Goal: Task Accomplishment & Management: Manage account settings

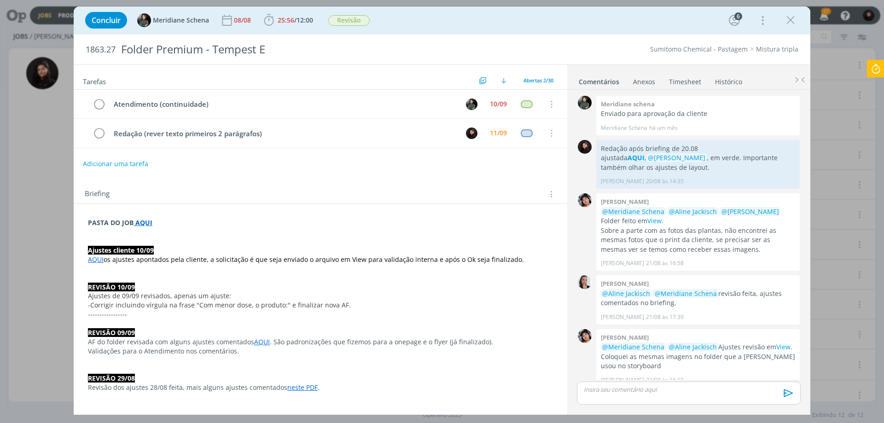
scroll to position [1014, 0]
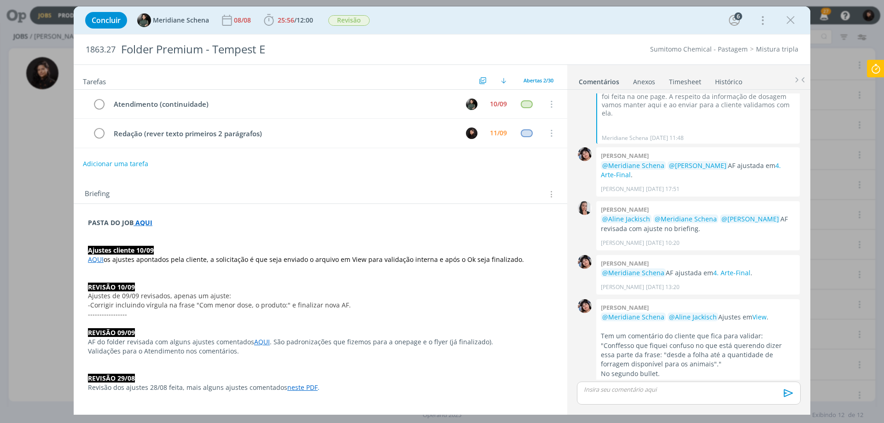
click at [878, 72] on icon at bounding box center [876, 69] width 17 height 18
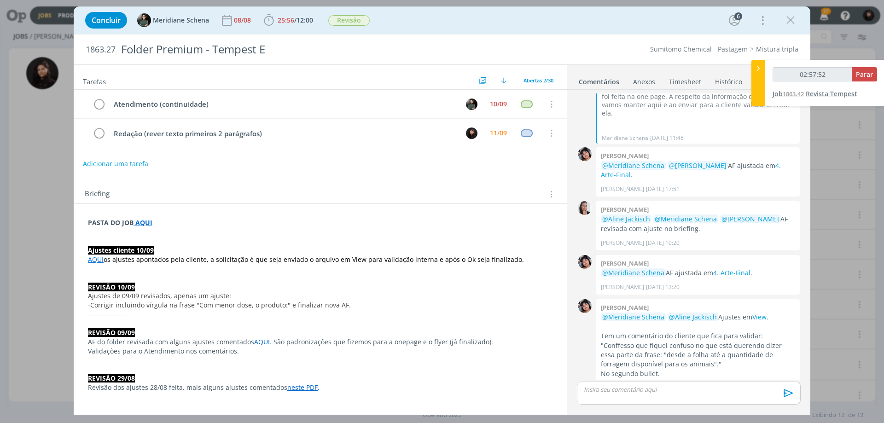
click at [826, 93] on span "Revista Tempest" at bounding box center [832, 93] width 52 height 9
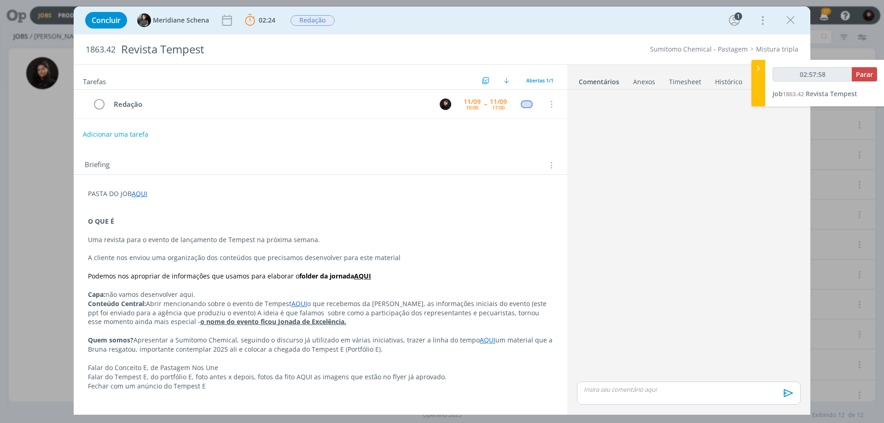
click at [629, 390] on p "dialog" at bounding box center [688, 389] width 209 height 8
type input "02:57:59"
drag, startPoint x: 640, startPoint y: 372, endPoint x: 653, endPoint y: 374, distance: 13.0
click at [653, 374] on p "Redação da revista AQUI, ﻿ @ Meridiane Schena ﻿ . Precisaremos da Nic ou" at bounding box center [688, 372] width 209 height 8
type input "03:00:01"
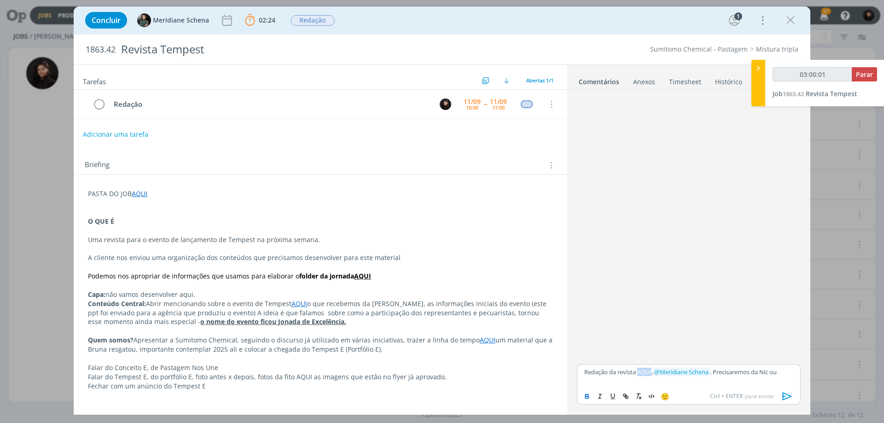
click at [591, 395] on button "dialog" at bounding box center [587, 396] width 13 height 11
click at [627, 394] on icon "dialog" at bounding box center [625, 396] width 7 height 7
type input "AQUI"
type input "03:00:03"
paste input "[URL][DOMAIN_NAME]"
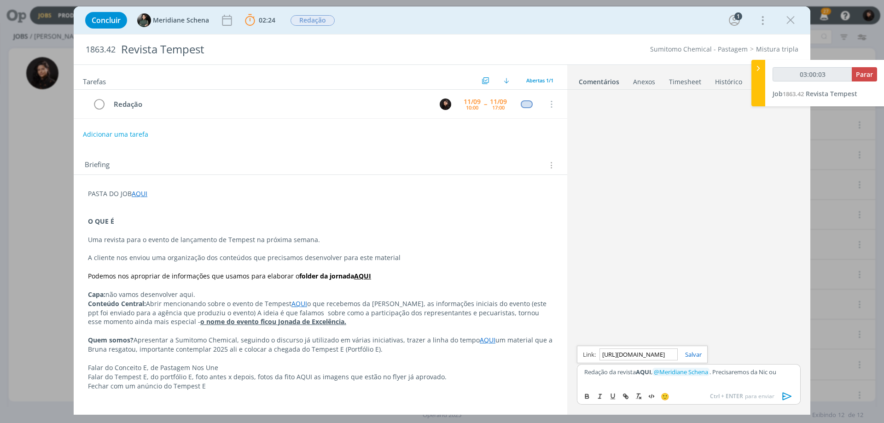
scroll to position [0, 237]
type input "[URL][DOMAIN_NAME]"
click at [699, 352] on link "dialog" at bounding box center [690, 354] width 24 height 8
click at [734, 378] on div "Redação da revista AQUI , ﻿ @ Meridiane Schena ﻿ . Precisaremos da Nic ou" at bounding box center [689, 375] width 224 height 23
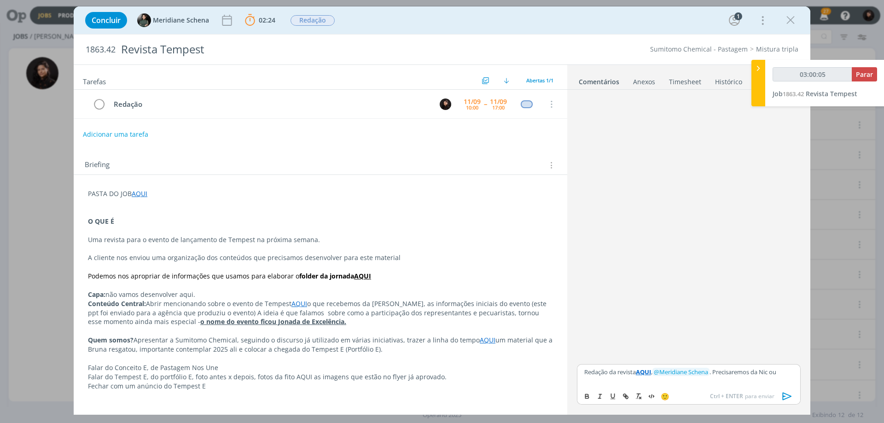
drag, startPoint x: 765, startPoint y: 372, endPoint x: 792, endPoint y: 373, distance: 26.3
click at [792, 373] on p "Redação da revista AQUI , ﻿ @ Meridiane Schena ﻿ . Precisaremos da Nic ou" at bounding box center [688, 372] width 209 height 8
click at [791, 394] on icon "dialog" at bounding box center [788, 397] width 14 height 14
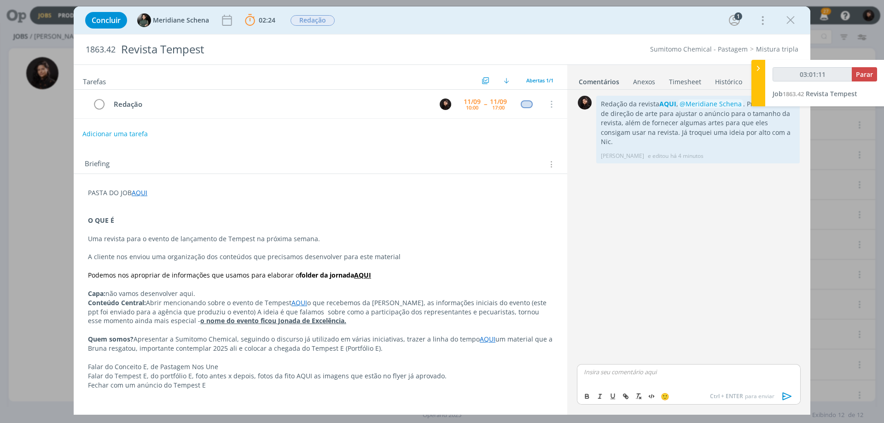
click at [139, 135] on button "Adicionar uma tarefa" at bounding box center [114, 134] width 65 height 16
type input "03:01:12"
type input "M"
type input "03:01:13"
type input "M"
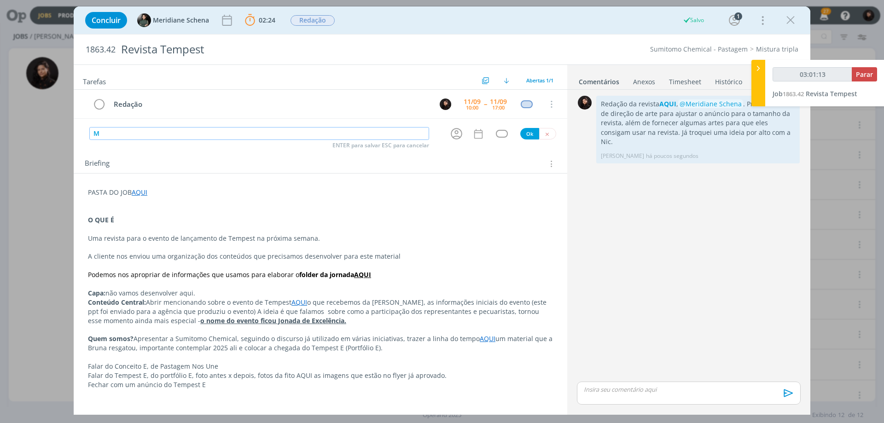
type input "03:01:14"
type input "c"
type input "03:01:15"
type input "Conti"
type input "03:01:16"
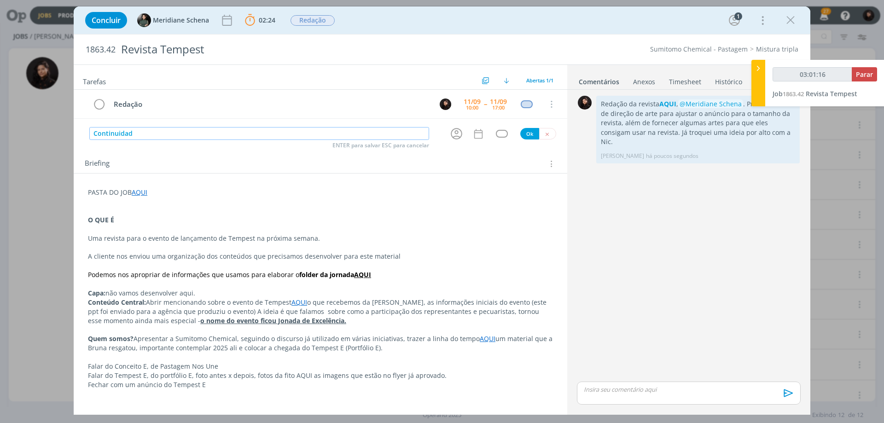
type input "Continuidade"
type input "03:01:18"
click at [455, 136] on icon "dialog" at bounding box center [456, 134] width 14 height 14
type input "Continuidade"
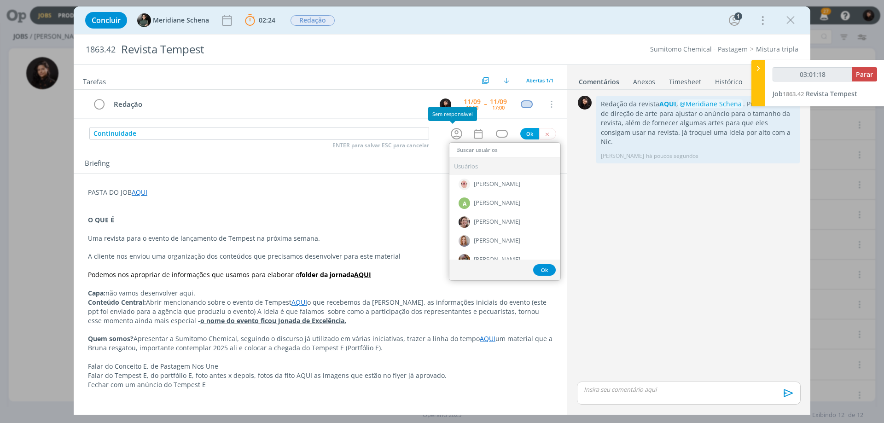
type input "03:01:19"
type input "elis"
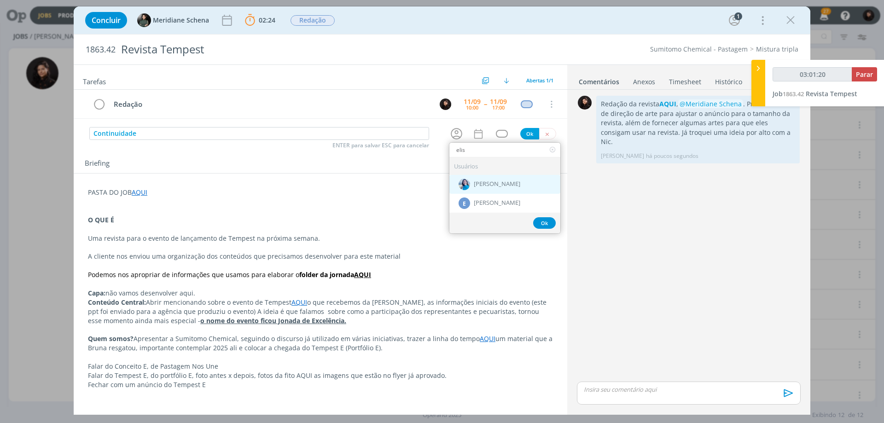
type input "03:01:21"
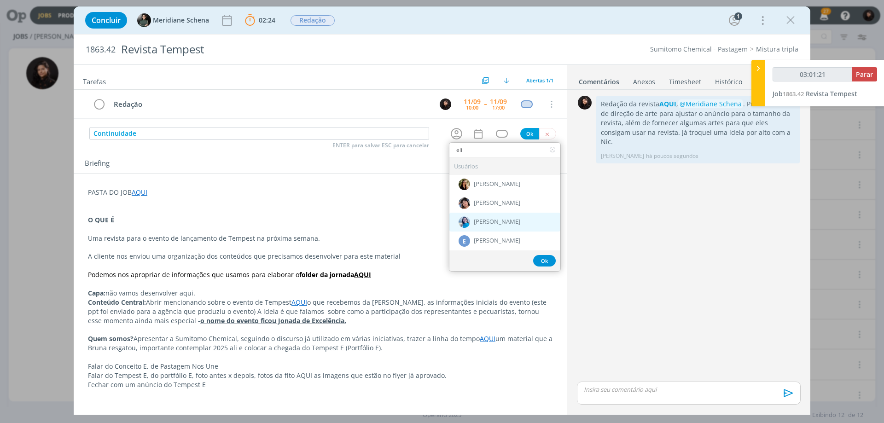
type input "[PERSON_NAME]"
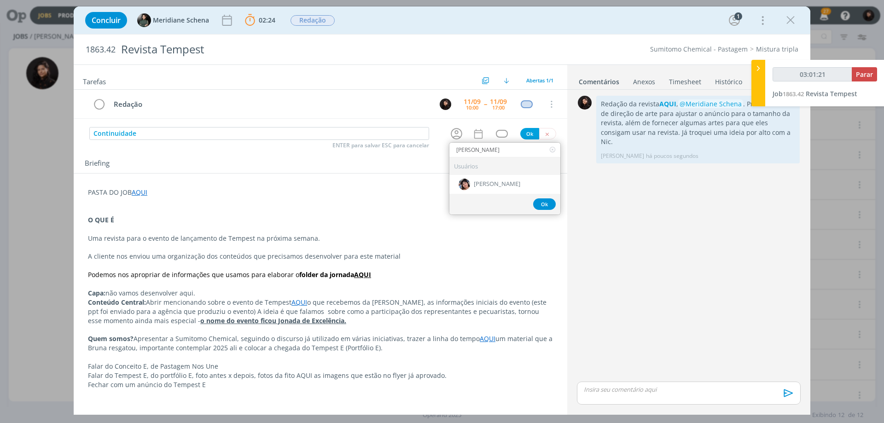
type input "03:01:22"
type input "[PERSON_NAME]"
click at [531, 180] on div "[PERSON_NAME]" at bounding box center [504, 184] width 111 height 19
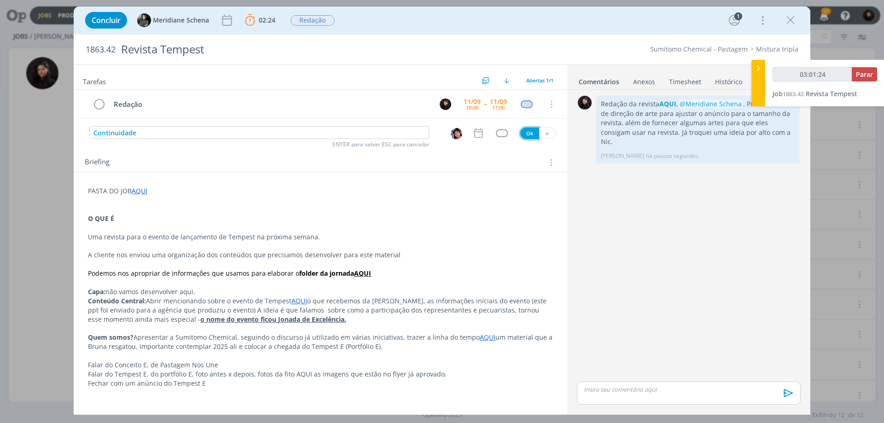
drag, startPoint x: 528, startPoint y: 133, endPoint x: 472, endPoint y: 139, distance: 56.0
click at [468, 143] on div "Tarefas Usar Job de template Ordenar por: Prazo crescente Prazo decrescente Ord…" at bounding box center [321, 236] width 494 height 343
click at [475, 134] on icon "dialog" at bounding box center [478, 133] width 12 height 12
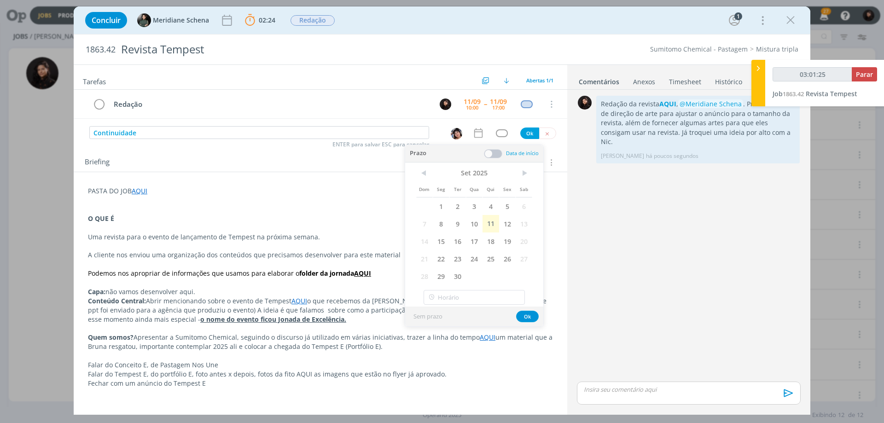
click at [454, 137] on img "dialog" at bounding box center [457, 134] width 12 height 12
click at [451, 130] on img "dialog" at bounding box center [457, 134] width 12 height 12
click at [492, 223] on span "11" at bounding box center [491, 223] width 17 height 17
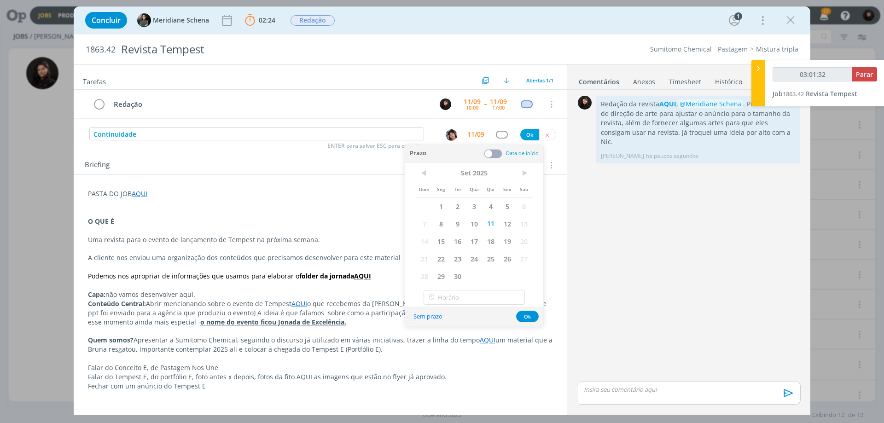
click at [449, 139] on img "dialog" at bounding box center [452, 135] width 12 height 12
click at [516, 319] on button "Ok" at bounding box center [524, 321] width 23 height 12
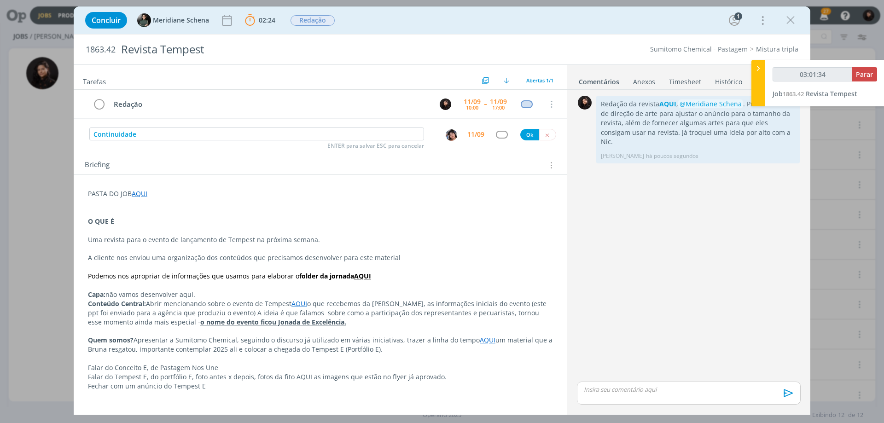
click at [446, 134] on img "dialog" at bounding box center [452, 135] width 12 height 12
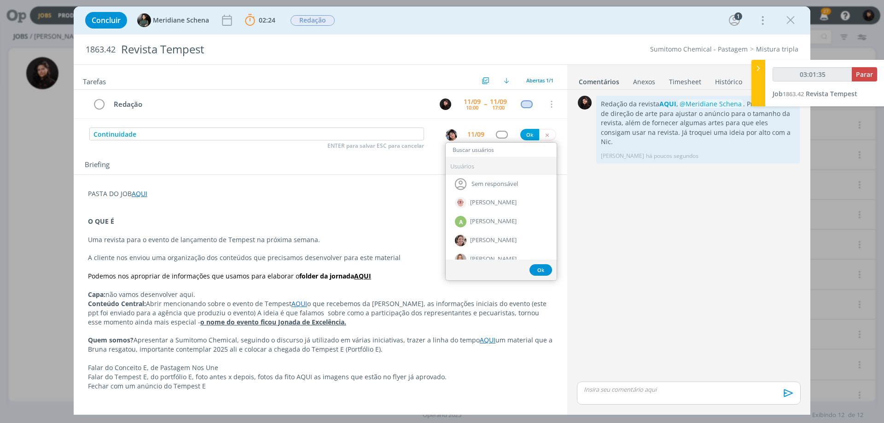
type input "03:01:36"
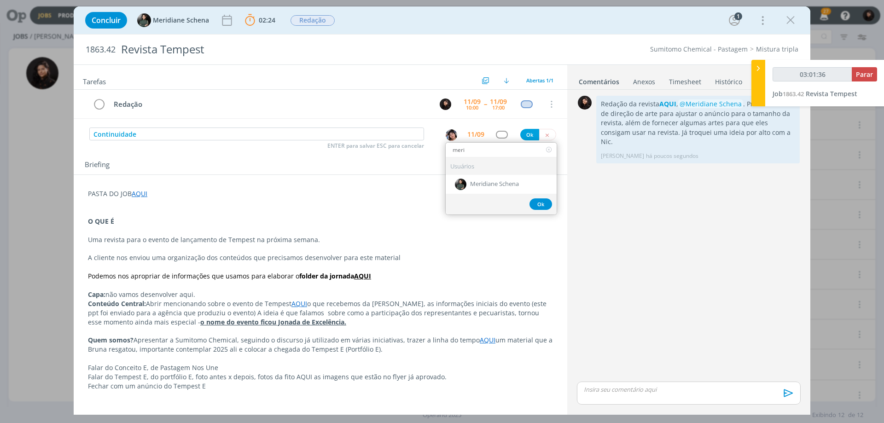
type input "merid"
type input "03:01:37"
type input "merid"
click at [473, 181] on span "Meridiane Schena" at bounding box center [494, 184] width 49 height 7
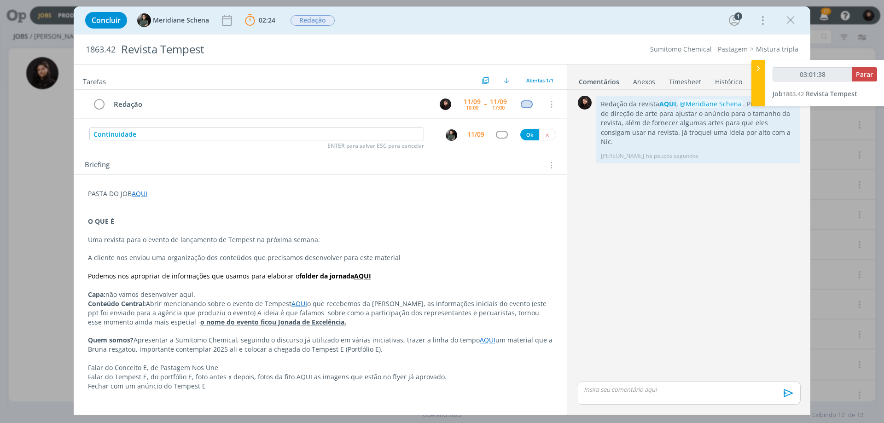
type input "03:01:39"
click at [524, 132] on button "Ok" at bounding box center [529, 135] width 19 height 12
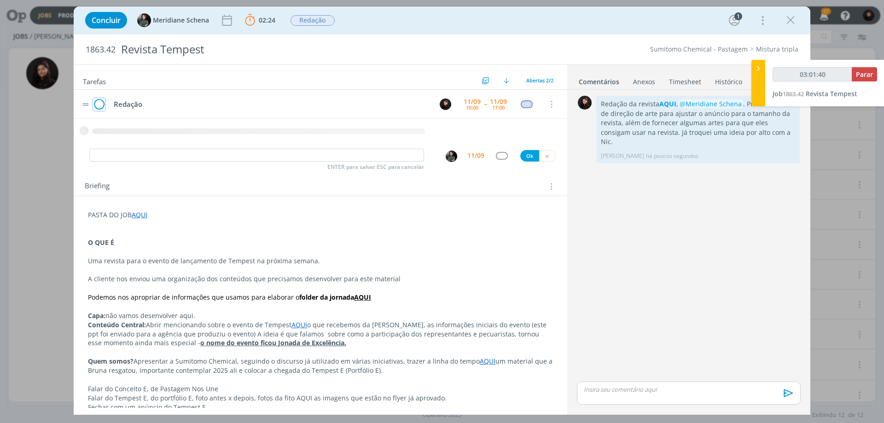
click at [100, 104] on icon "dialog" at bounding box center [99, 105] width 13 height 14
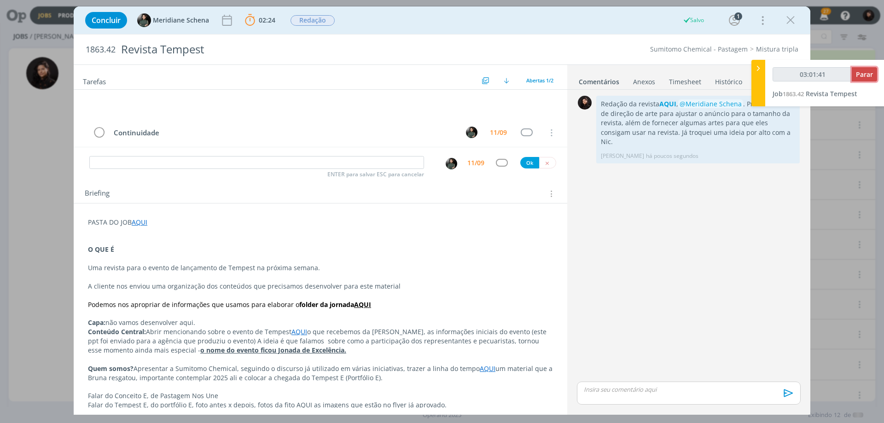
click at [866, 77] on span "Parar" at bounding box center [864, 74] width 17 height 9
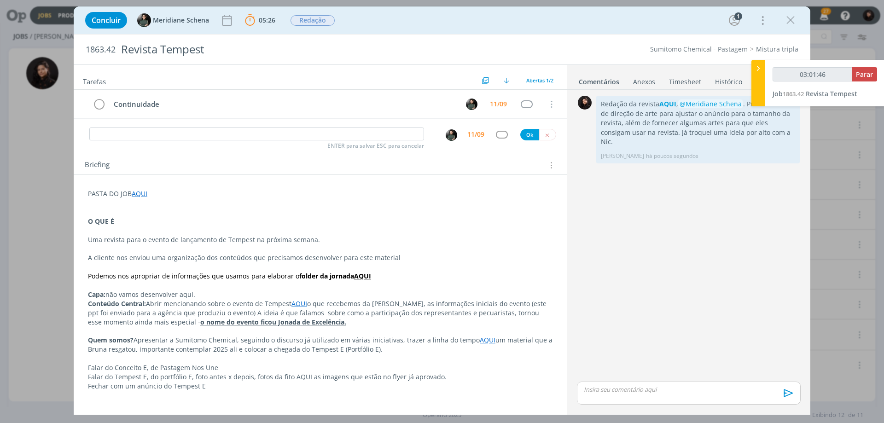
type input "03:02:00"
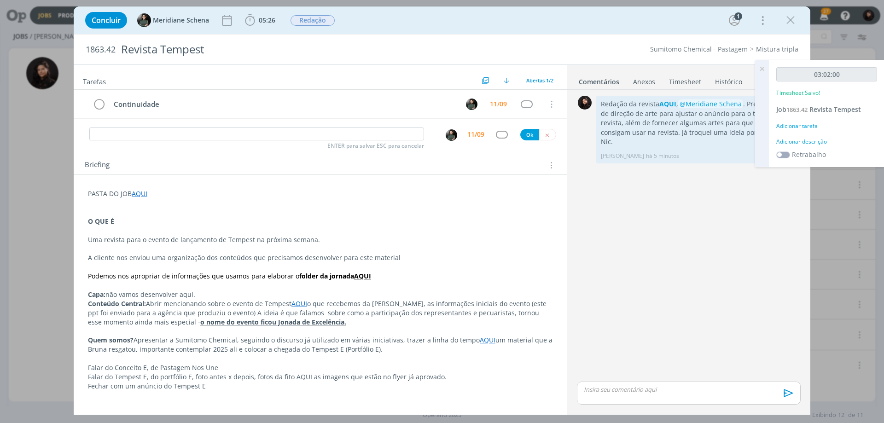
click at [811, 140] on div "Adicionar descrição" at bounding box center [826, 142] width 101 height 8
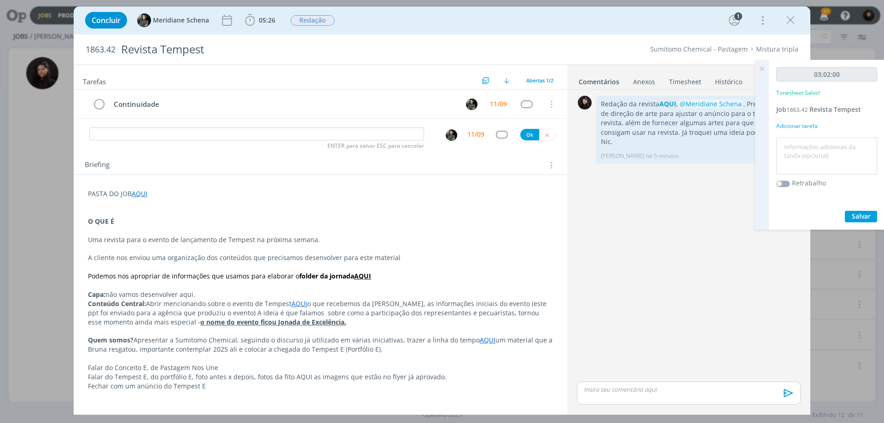
click at [805, 153] on textarea at bounding box center [827, 156] width 96 height 33
type textarea "Redação"
click at [857, 220] on span "Salvar" at bounding box center [861, 216] width 19 height 9
click at [765, 70] on icon at bounding box center [762, 69] width 17 height 18
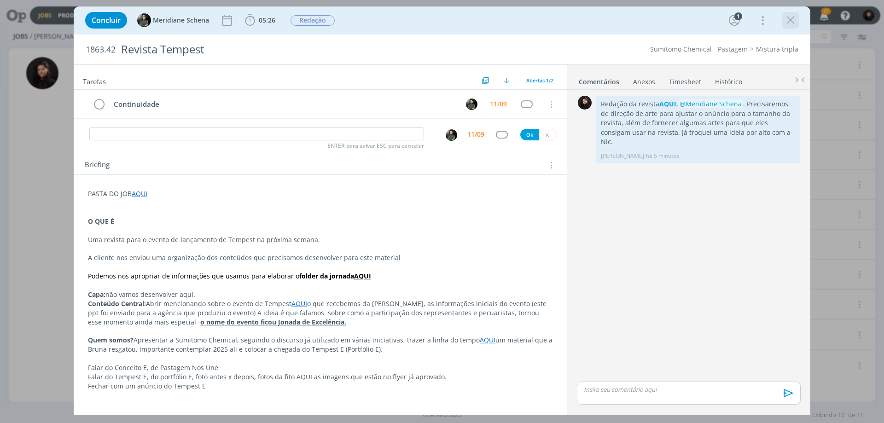
click at [786, 19] on icon "dialog" at bounding box center [791, 20] width 14 height 14
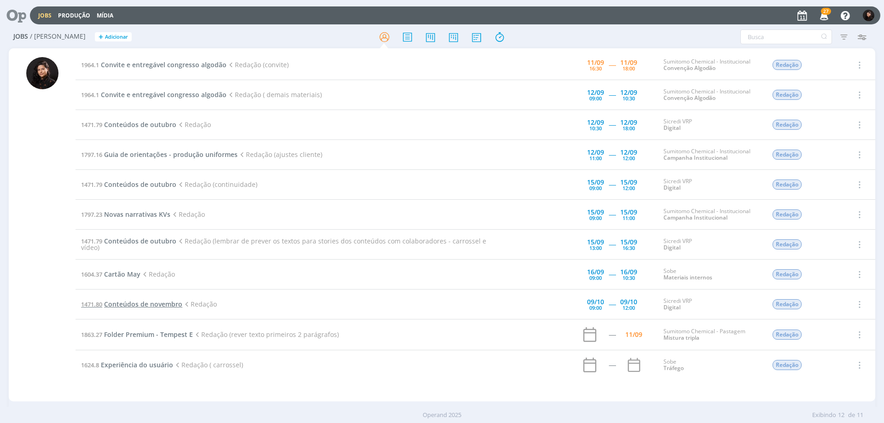
click at [154, 305] on span "Conteúdos de novembro" at bounding box center [143, 304] width 78 height 9
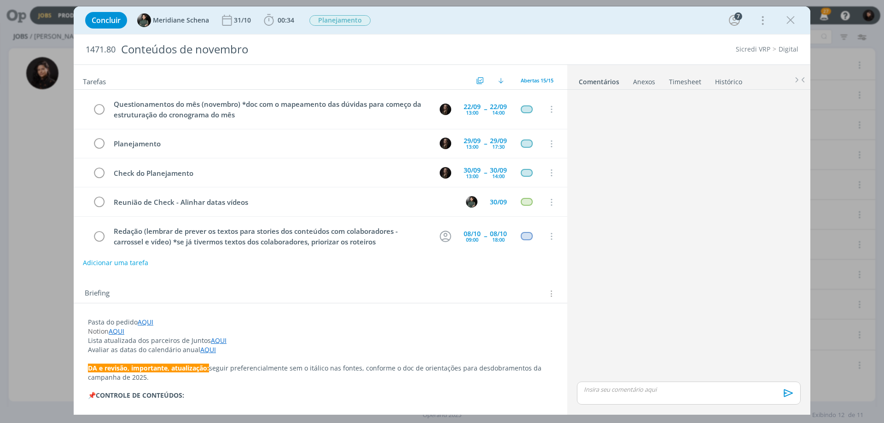
scroll to position [137, 0]
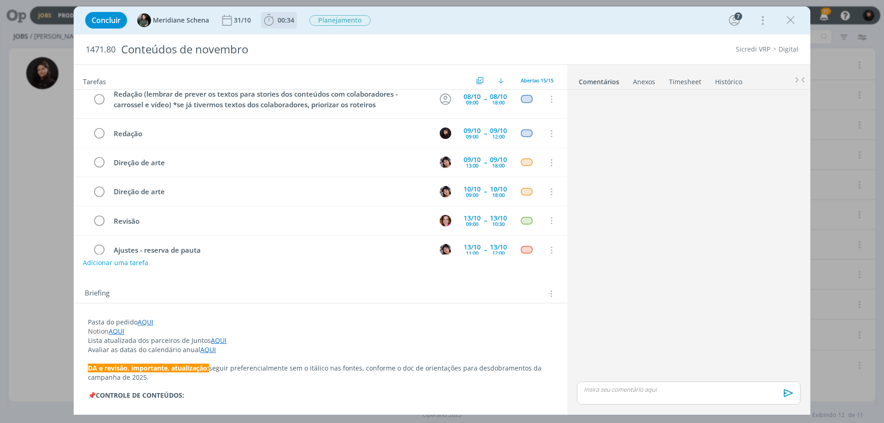
click at [278, 23] on span "00:34" at bounding box center [286, 20] width 17 height 9
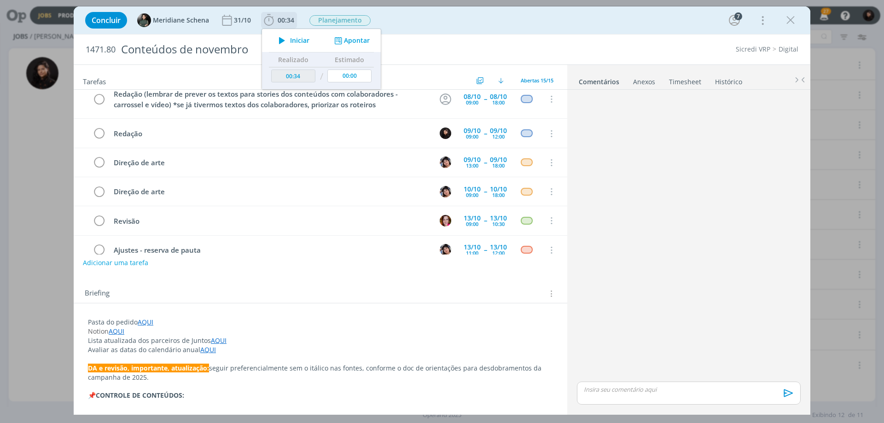
click at [289, 39] on icon "dialog" at bounding box center [282, 41] width 16 height 12
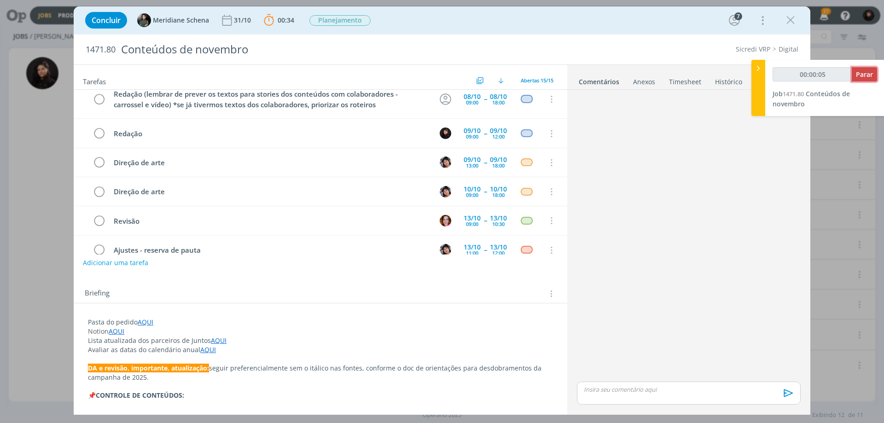
click at [864, 78] on span "Parar" at bounding box center [864, 74] width 17 height 9
click at [865, 73] on span "Parar" at bounding box center [864, 74] width 17 height 9
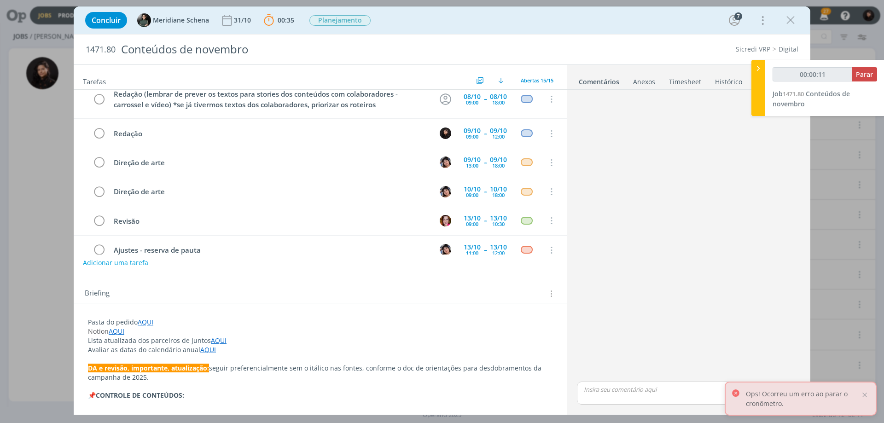
type input "00:01:00"
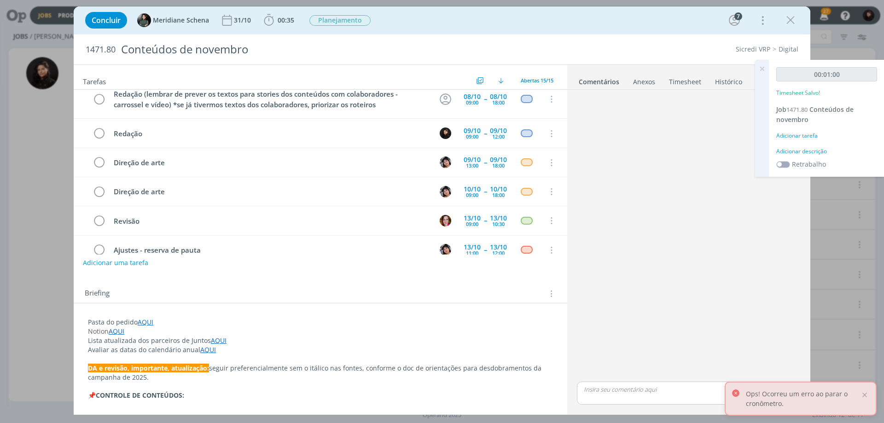
click at [692, 82] on link "Timesheet" at bounding box center [685, 79] width 33 height 13
click at [760, 68] on icon at bounding box center [762, 69] width 17 height 18
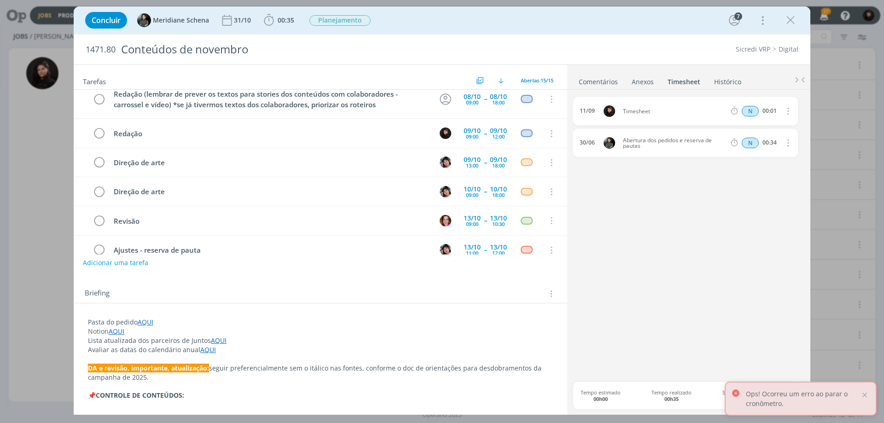
click at [790, 112] on icon "dialog" at bounding box center [787, 110] width 10 height 11
click at [759, 129] on link "Excluir" at bounding box center [761, 127] width 73 height 15
click at [778, 112] on button "Sim" at bounding box center [779, 111] width 18 height 10
click at [788, 25] on icon "dialog" at bounding box center [791, 20] width 14 height 14
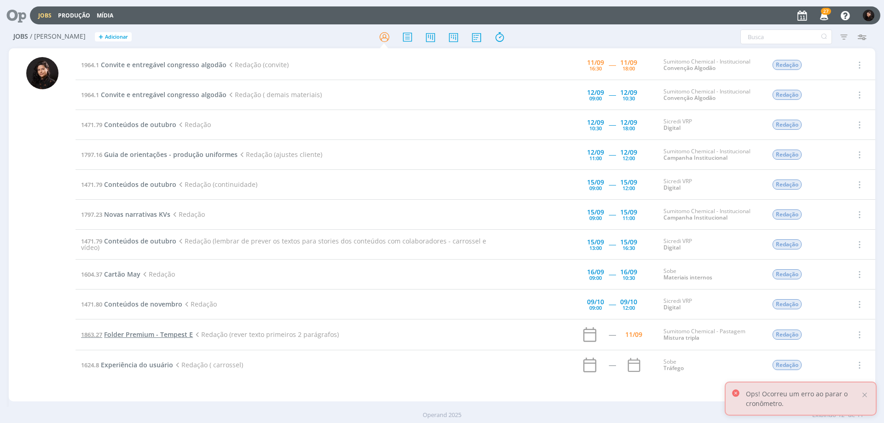
click at [171, 332] on span "Folder Premium - Tempest E" at bounding box center [148, 334] width 89 height 9
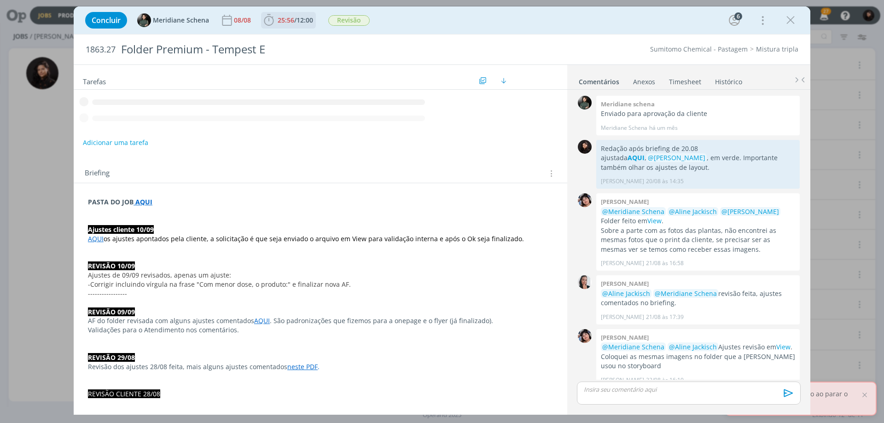
scroll to position [1014, 0]
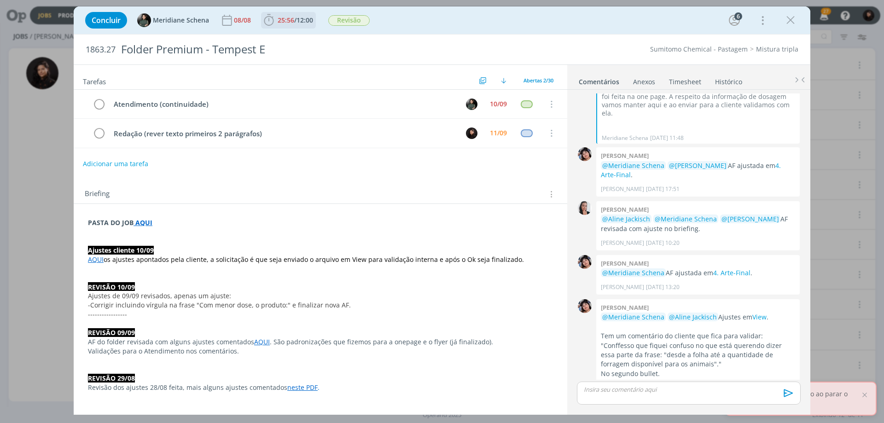
click at [308, 18] on span "12:00" at bounding box center [305, 20] width 17 height 9
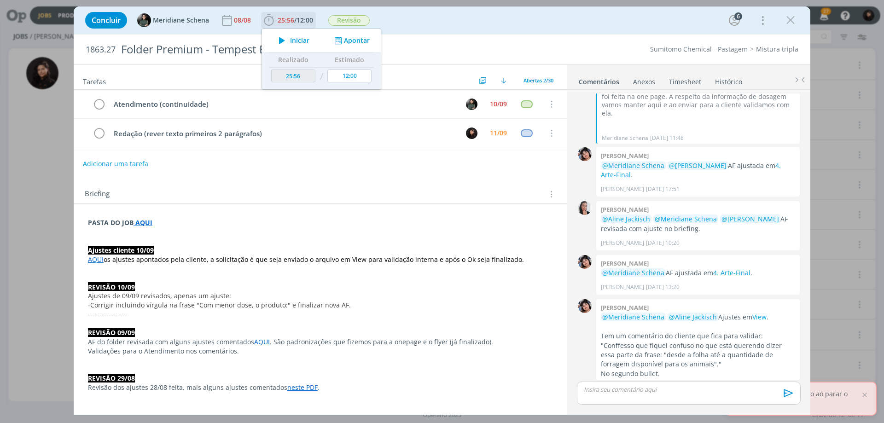
click at [306, 38] on span "Iniciar" at bounding box center [299, 40] width 19 height 6
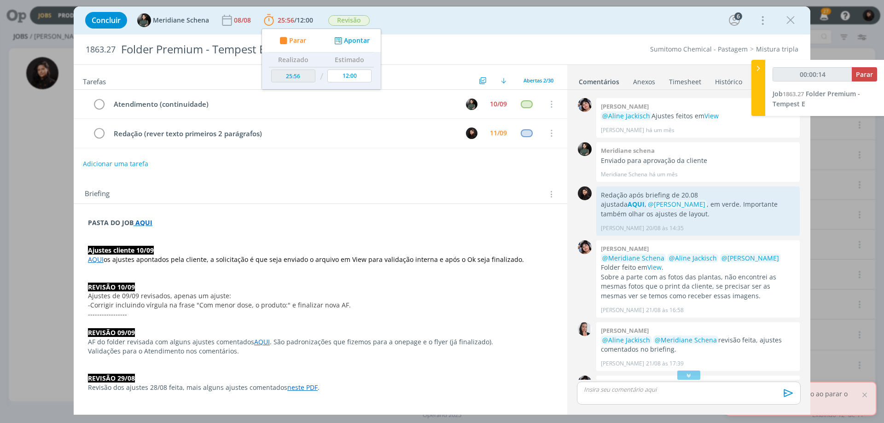
scroll to position [390, 0]
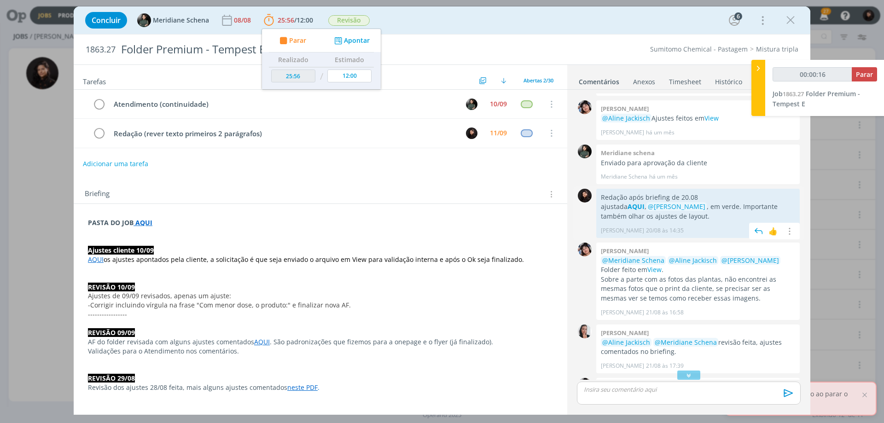
click at [740, 202] on p "Redação após briefing de 20.08 ajustada AQUI , @[PERSON_NAME] , em verde. Impor…" at bounding box center [698, 207] width 194 height 28
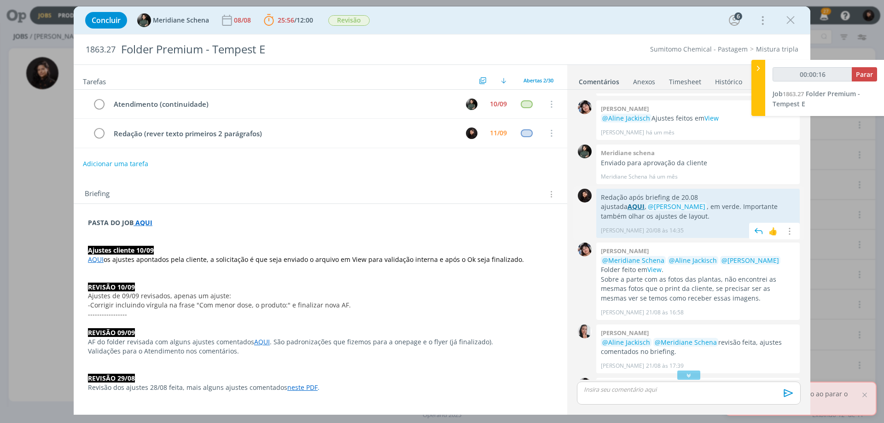
click at [645, 202] on strong "AQUI" at bounding box center [636, 206] width 17 height 9
click at [153, 235] on p "dialog" at bounding box center [320, 231] width 465 height 9
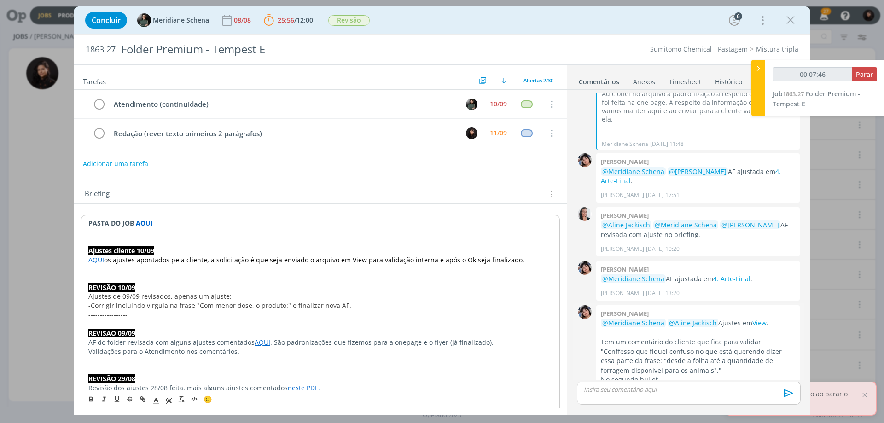
scroll to position [1452, 0]
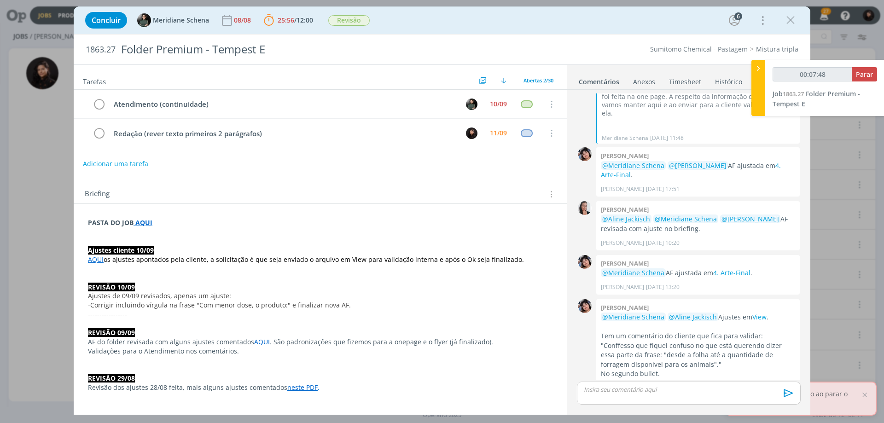
click at [688, 395] on div "dialog" at bounding box center [689, 393] width 224 height 23
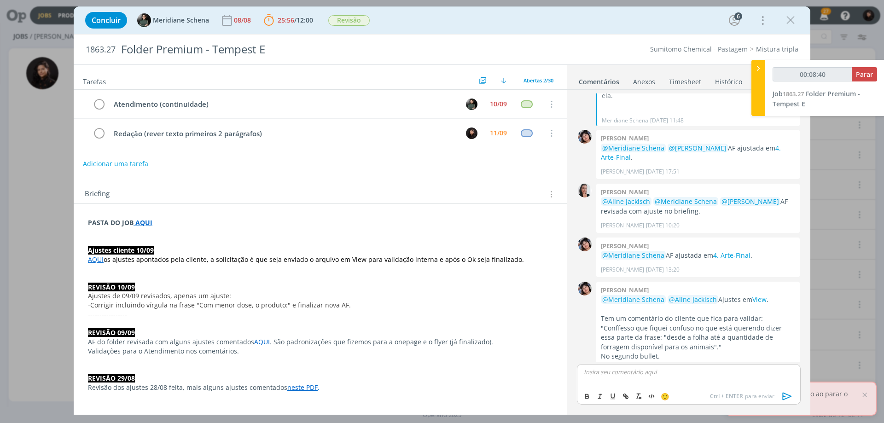
type input "00:08:41"
click at [650, 373] on p "﻿ @ [PERSON_NAME] ﻿ , vamos levar para o cliente o seguinte texto" at bounding box center [688, 372] width 209 height 8
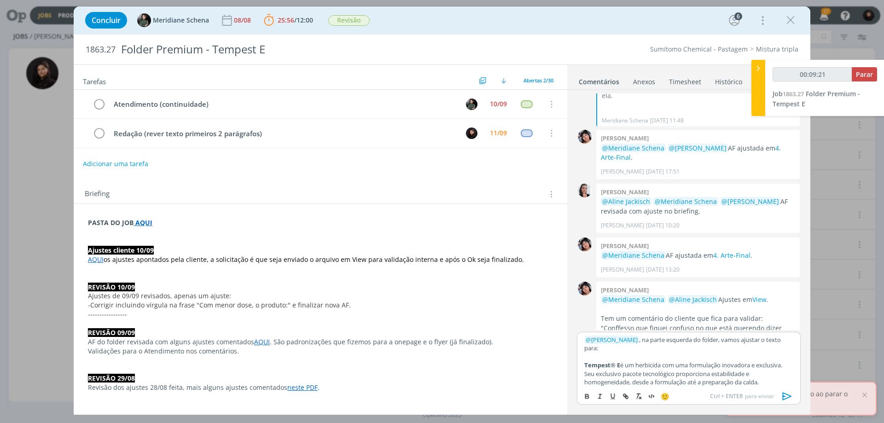
scroll to position [28, 0]
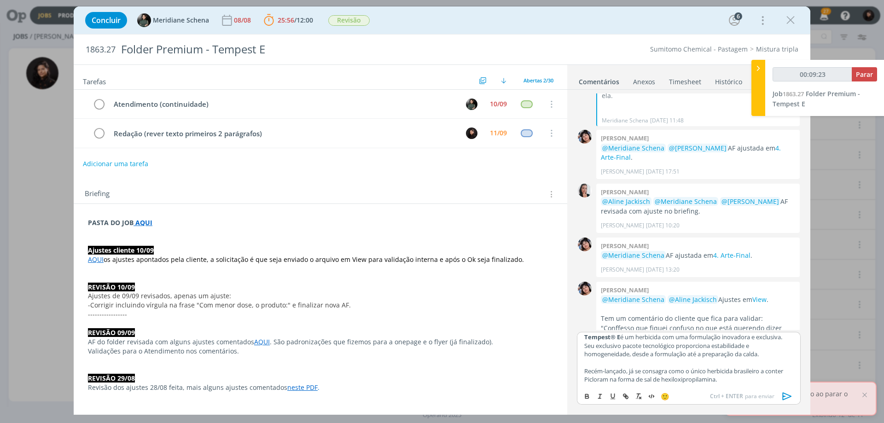
drag, startPoint x: 783, startPoint y: 392, endPoint x: 760, endPoint y: 402, distance: 24.7
click at [783, 392] on icon "dialog" at bounding box center [788, 397] width 14 height 14
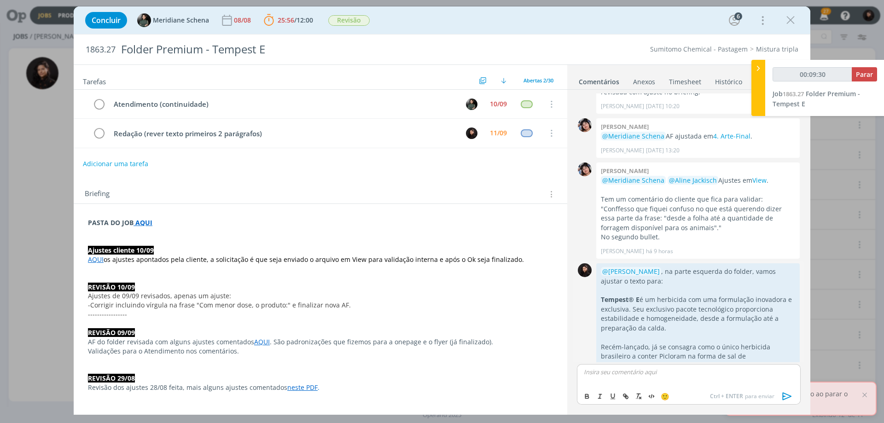
click at [786, 377] on icon "dialog" at bounding box center [789, 381] width 10 height 9
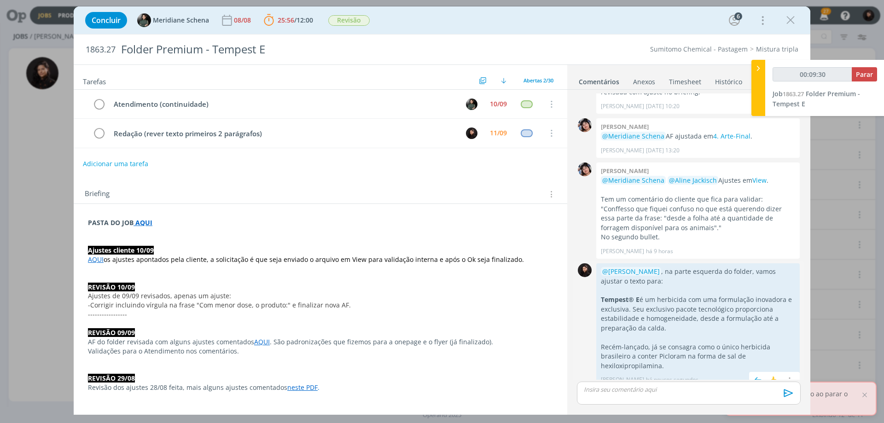
scroll to position [1572, 0]
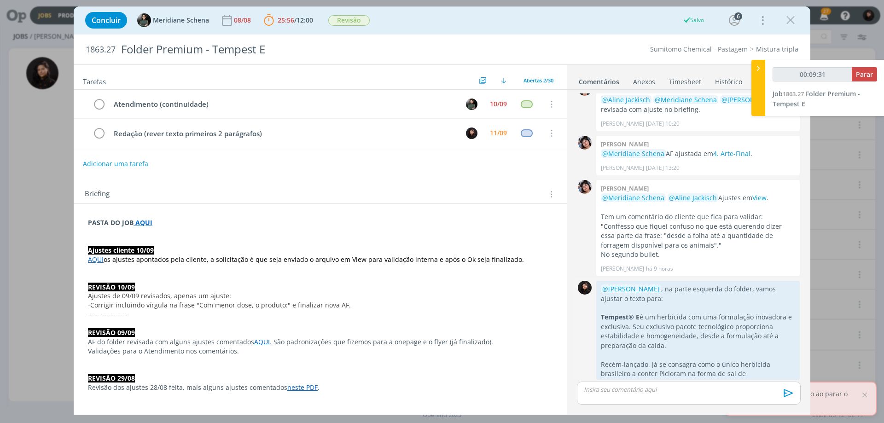
click at [785, 394] on icon "dialog" at bounding box center [789, 398] width 10 height 9
click at [764, 364] on link "Editar" at bounding box center [757, 371] width 73 height 15
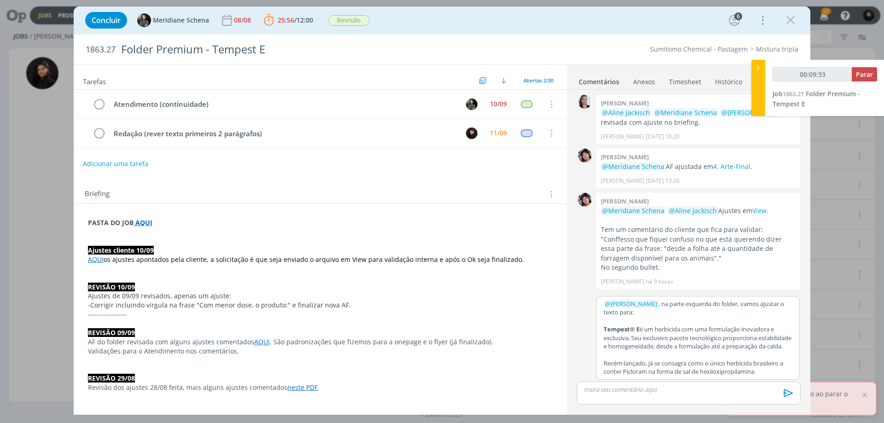
scroll to position [1550, 0]
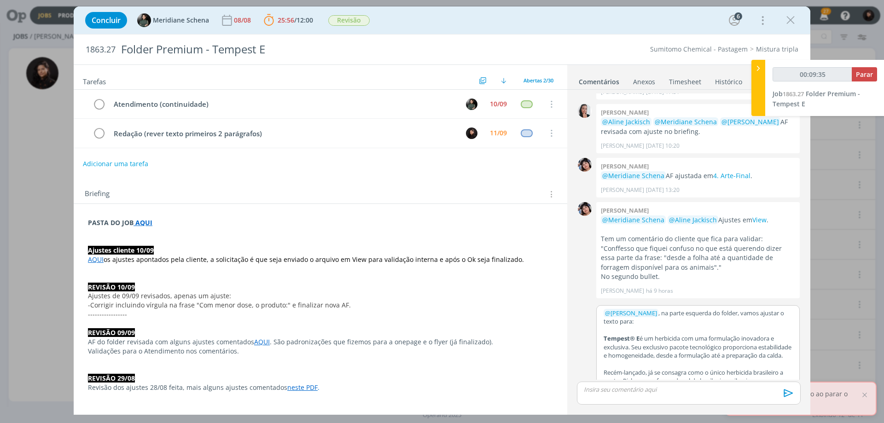
click at [781, 376] on p "Recém-lançado, já se consagra como o único herbicida brasileiro a conter Piclor…" at bounding box center [698, 376] width 189 height 17
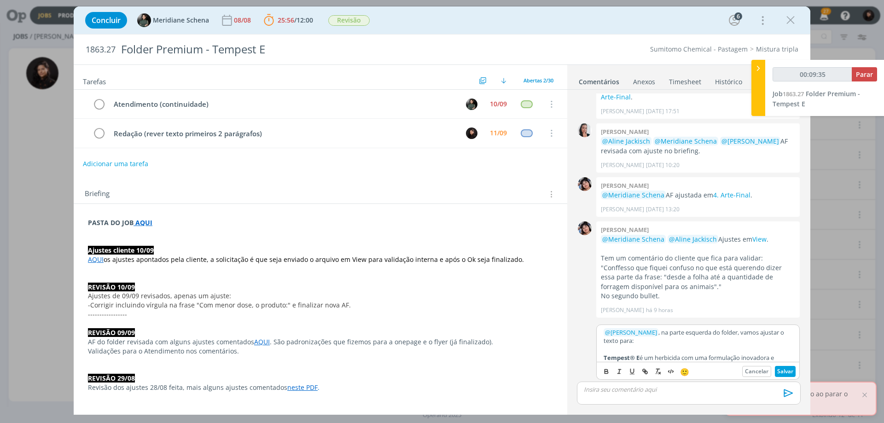
scroll to position [1512, 0]
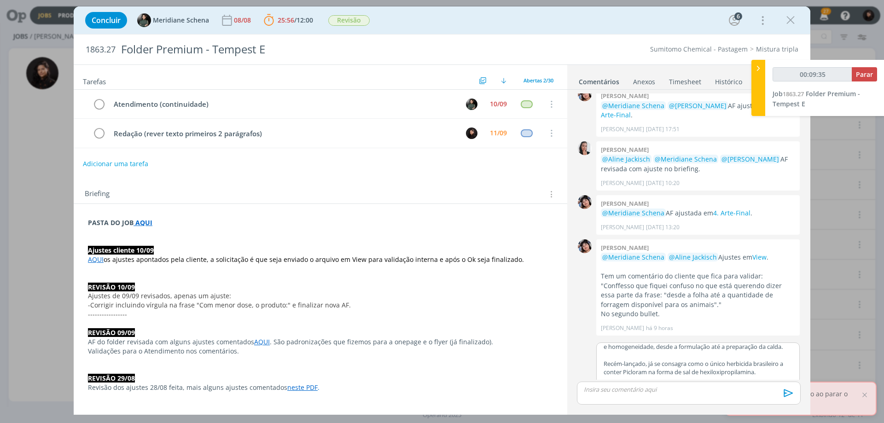
type input "00:09:36"
click at [781, 384] on button "Salvar" at bounding box center [785, 389] width 21 height 11
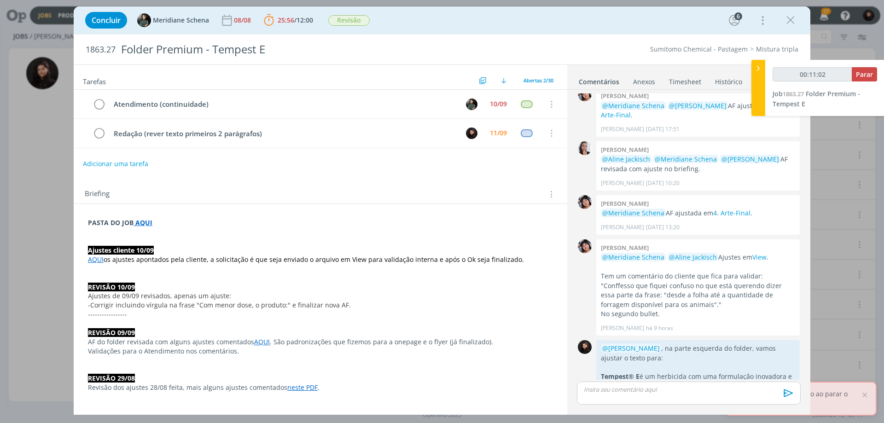
type input "00:11:03"
click at [862, 77] on span "Parar" at bounding box center [864, 74] width 17 height 9
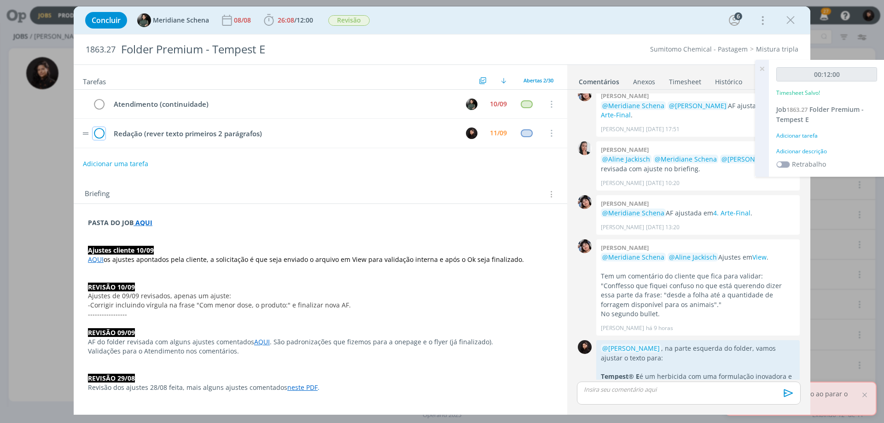
click at [105, 134] on icon "dialog" at bounding box center [99, 134] width 13 height 14
click at [795, 154] on div "Adicionar descrição" at bounding box center [826, 151] width 101 height 8
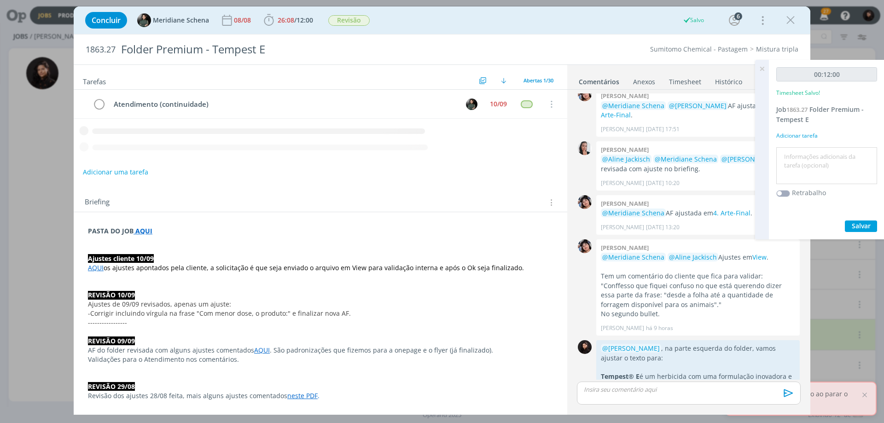
click at [792, 162] on textarea at bounding box center [827, 166] width 96 height 33
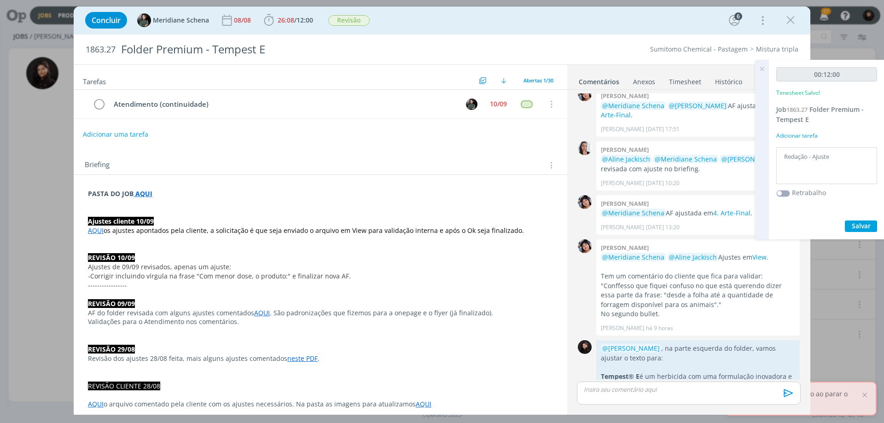
type textarea "Redação - Ajuste"
click at [869, 221] on button "Salvar" at bounding box center [861, 227] width 32 height 12
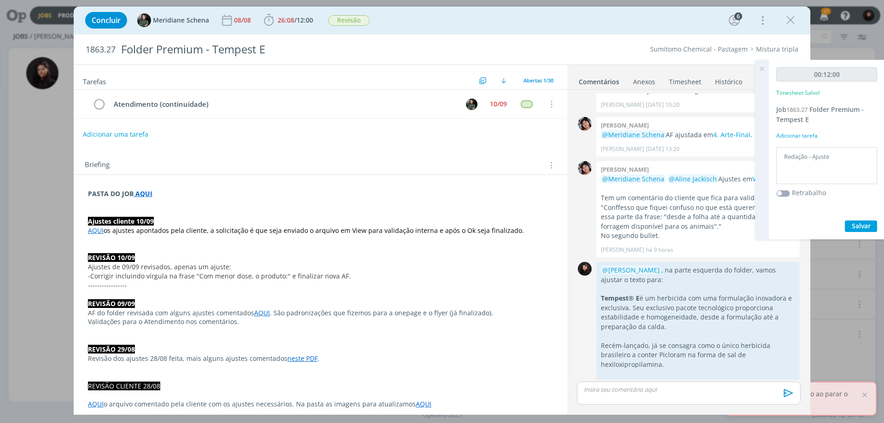
click at [786, 394] on icon "dialog" at bounding box center [789, 398] width 10 height 9
click at [765, 364] on link "Editar" at bounding box center [757, 371] width 73 height 15
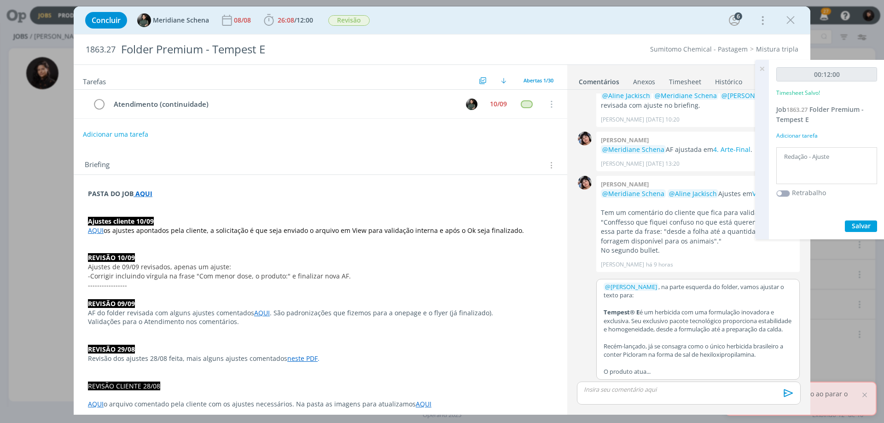
scroll to position [1566, 0]
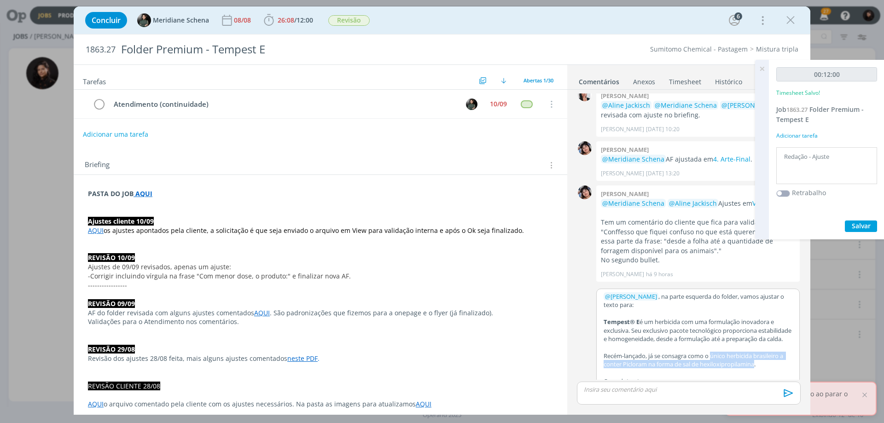
drag, startPoint x: 713, startPoint y: 345, endPoint x: 757, endPoint y: 354, distance: 45.2
click at [757, 354] on p "Recém-lançado, já se consagra como o único herbicida brasileiro a conter Piclor…" at bounding box center [698, 360] width 189 height 17
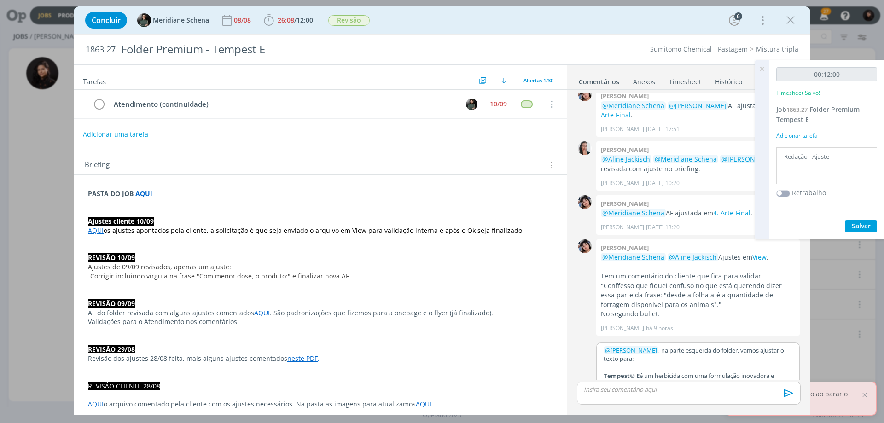
scroll to position [51, 0]
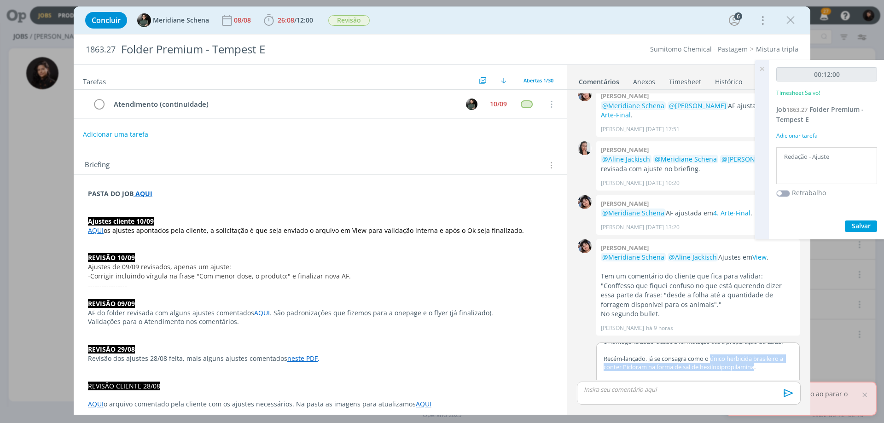
click at [613, 384] on button "dialog" at bounding box center [619, 389] width 13 height 11
click at [603, 386] on icon "dialog" at bounding box center [606, 389] width 7 height 7
click at [779, 384] on button "Salvar" at bounding box center [785, 389] width 21 height 11
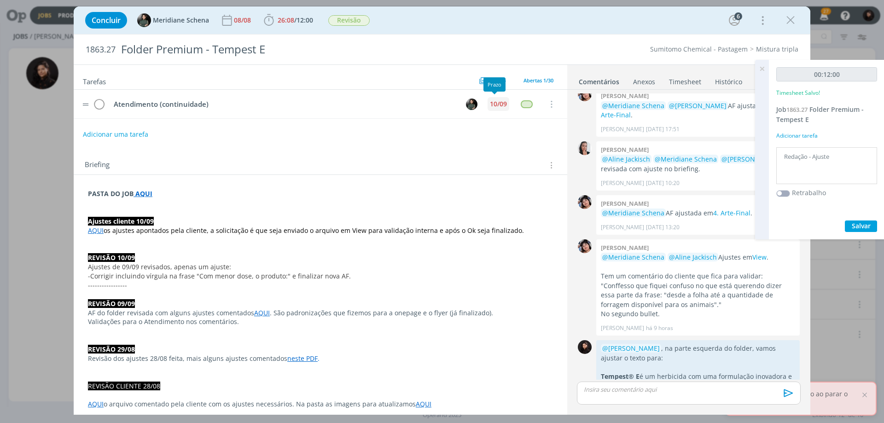
click at [495, 107] on div "10/09" at bounding box center [498, 104] width 17 height 6
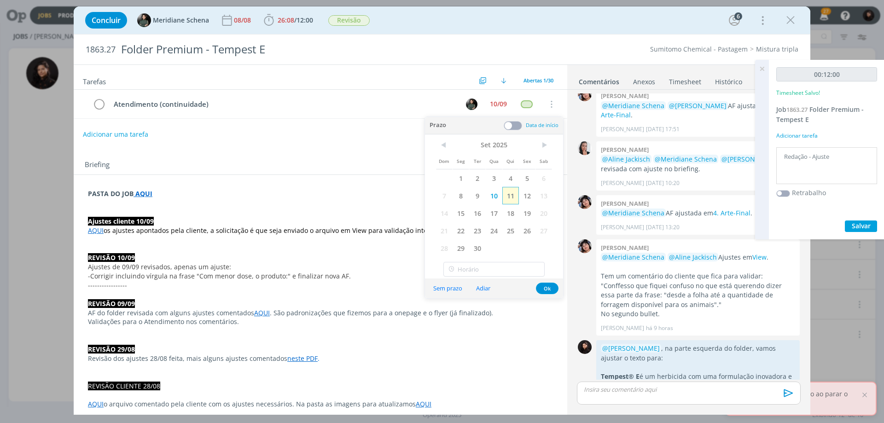
click at [515, 194] on span "11" at bounding box center [510, 195] width 17 height 17
type input "17:00"
click at [488, 267] on input "17:00" at bounding box center [493, 269] width 101 height 15
click at [473, 361] on div "17:00" at bounding box center [495, 361] width 103 height 17
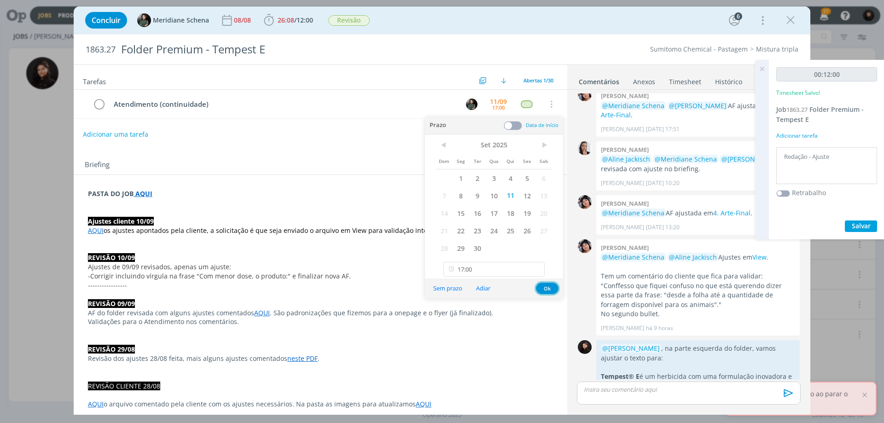
click at [548, 284] on button "Ok" at bounding box center [547, 289] width 23 height 12
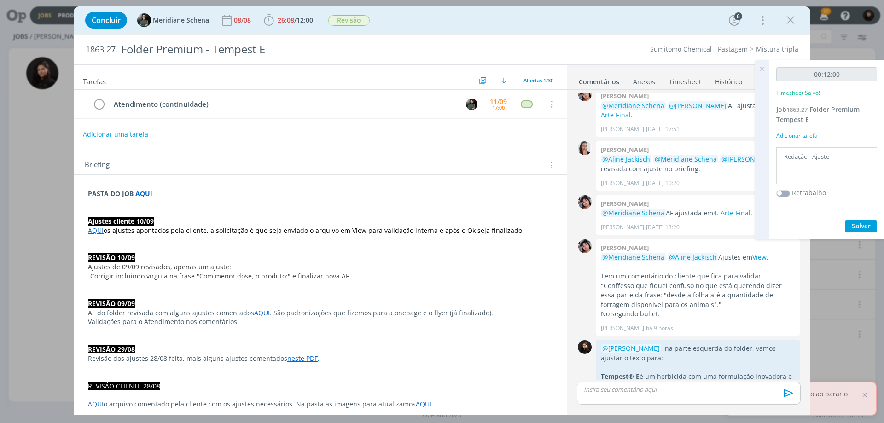
click at [760, 64] on icon at bounding box center [762, 69] width 17 height 18
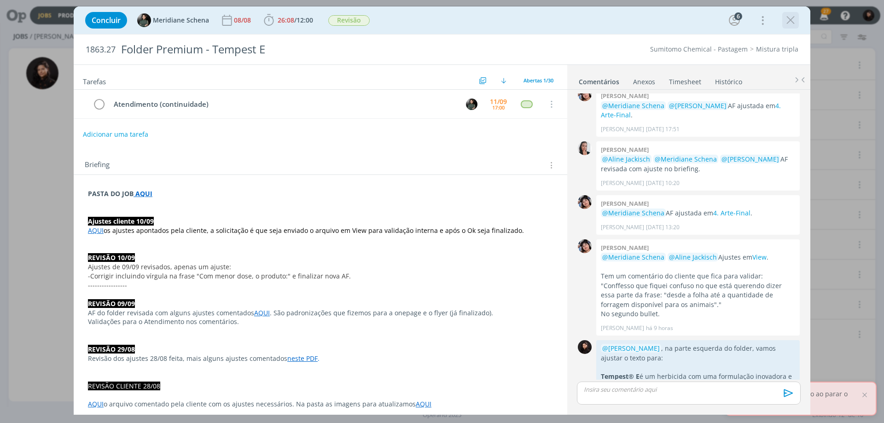
click at [789, 18] on icon "dialog" at bounding box center [791, 20] width 14 height 14
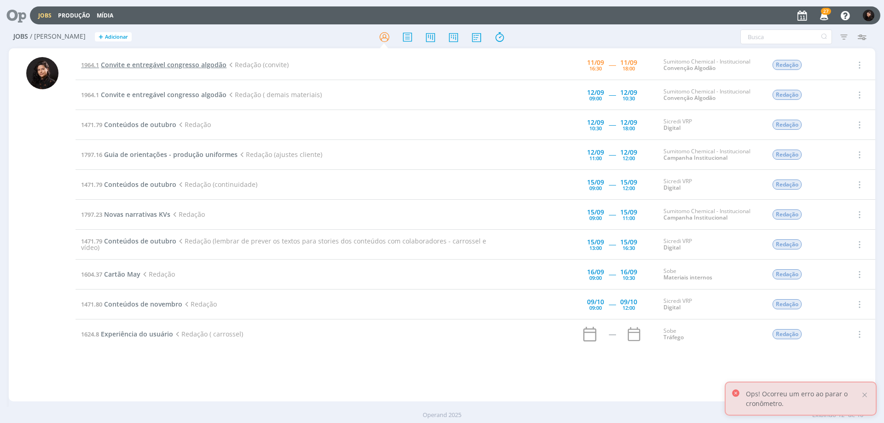
click at [140, 63] on span "Convite e entregável congresso algodão" at bounding box center [164, 64] width 126 height 9
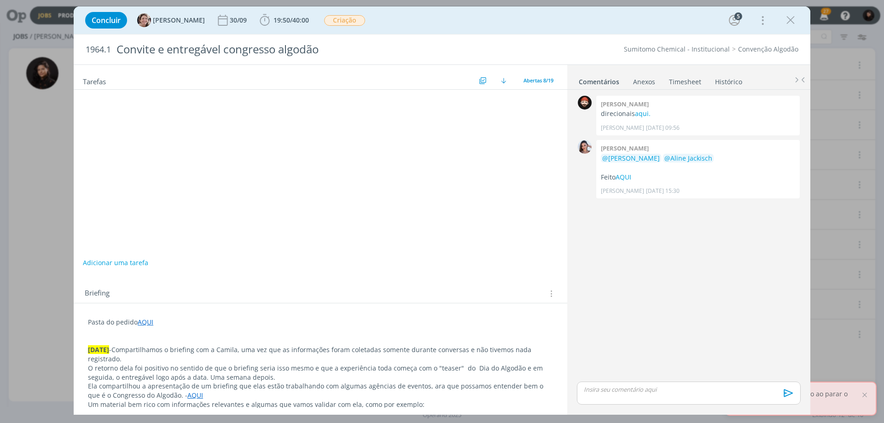
scroll to position [76, 0]
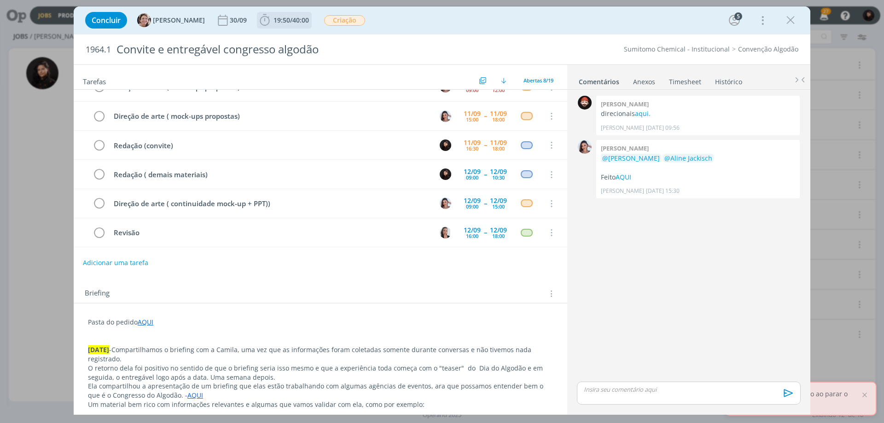
click at [298, 20] on span "40:00" at bounding box center [300, 20] width 17 height 9
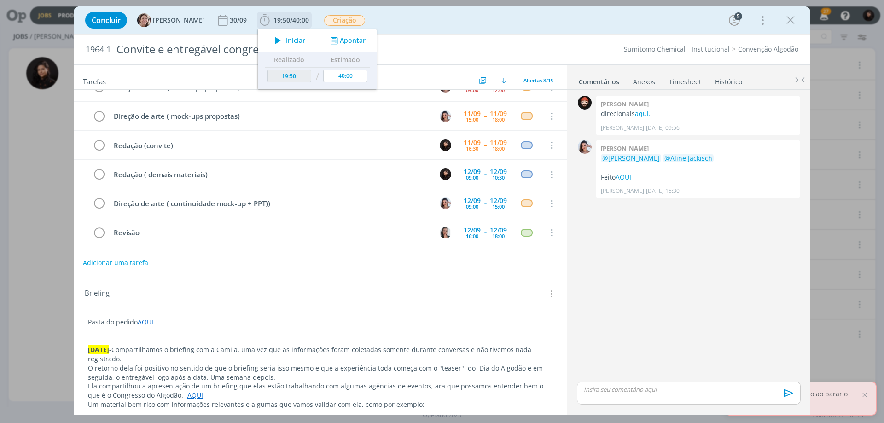
click at [290, 38] on span "Iniciar" at bounding box center [295, 40] width 19 height 6
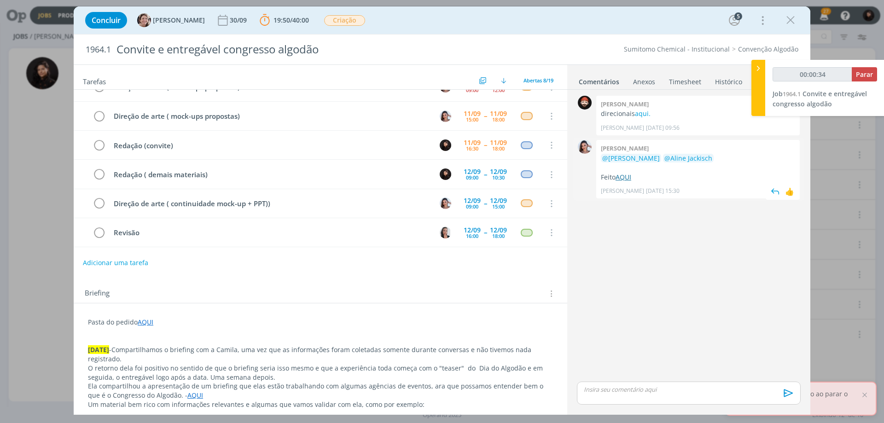
click at [626, 174] on link "AQUI" at bounding box center [624, 177] width 16 height 9
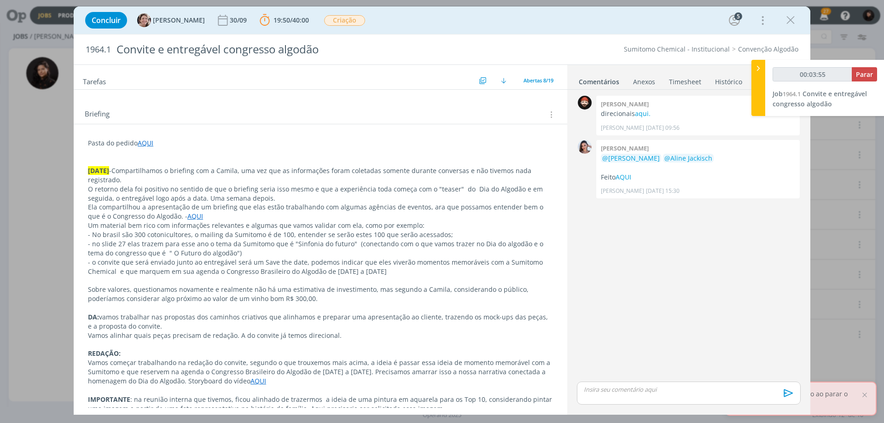
scroll to position [230, 0]
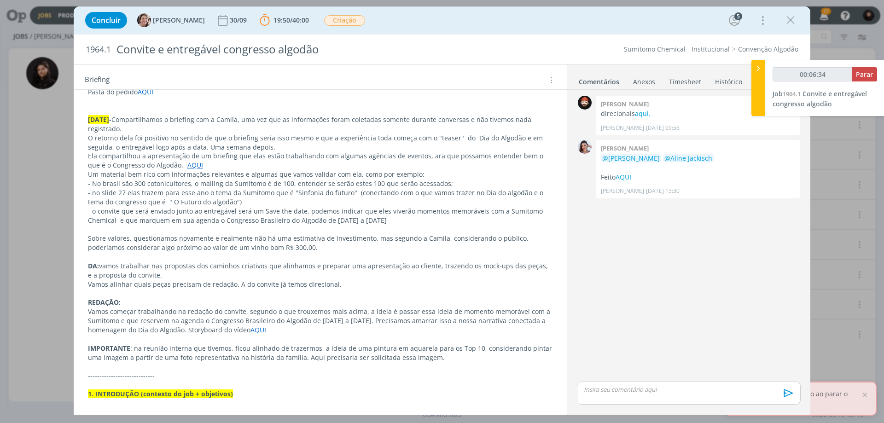
click at [675, 84] on link "Timesheet" at bounding box center [685, 79] width 33 height 13
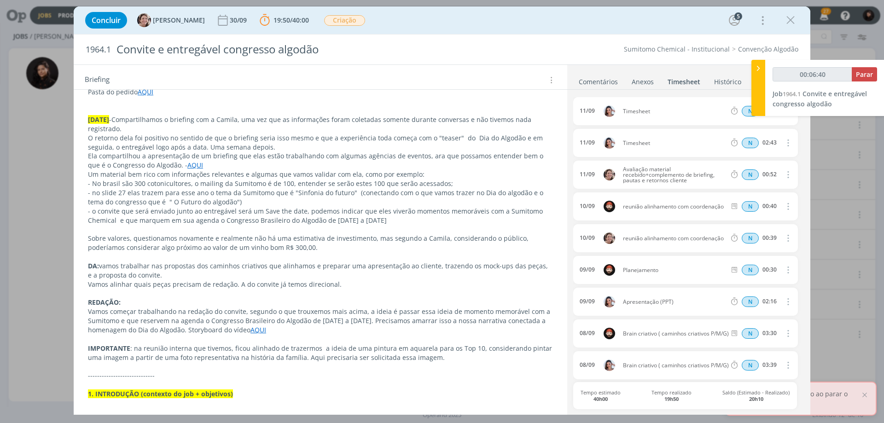
type input "00:06:41"
click at [759, 69] on icon at bounding box center [758, 69] width 9 height 10
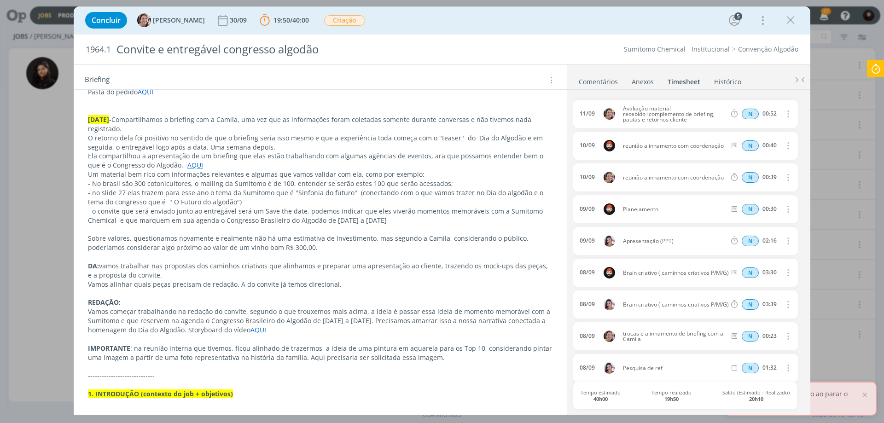
scroll to position [0, 0]
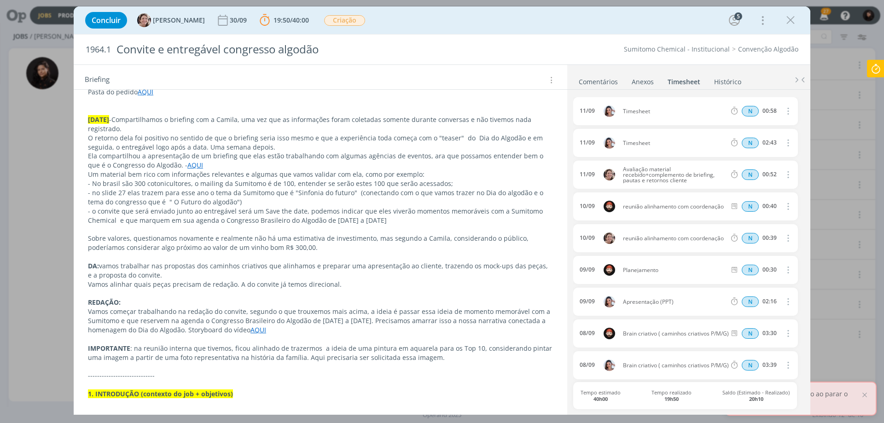
click at [606, 84] on link "Comentários" at bounding box center [598, 79] width 40 height 13
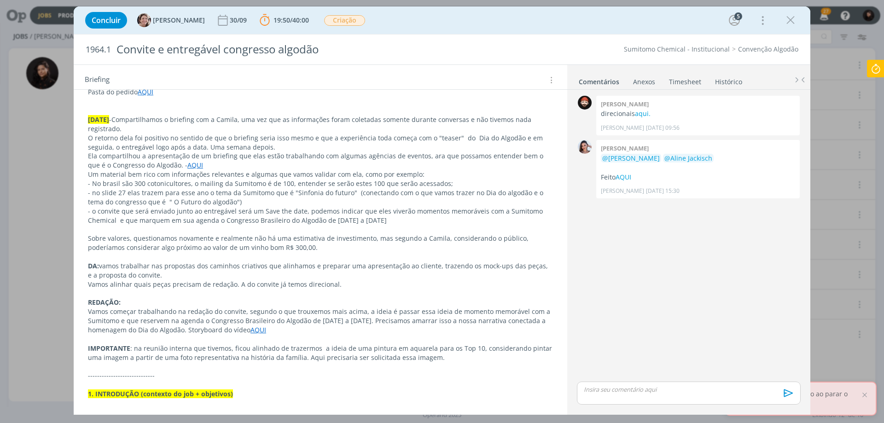
click at [144, 90] on div "Briefing Briefings Predefinidos Versões do Briefing Ver Briefing do Projeto" at bounding box center [321, 77] width 494 height 25
click at [146, 93] on link "AQUI" at bounding box center [146, 91] width 16 height 9
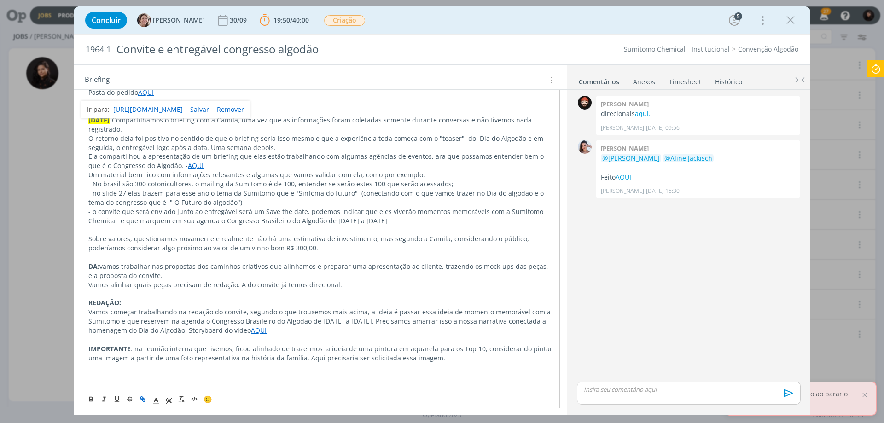
click at [154, 109] on link "[URL][DOMAIN_NAME]" at bounding box center [148, 110] width 70 height 12
click at [873, 65] on icon at bounding box center [876, 69] width 17 height 18
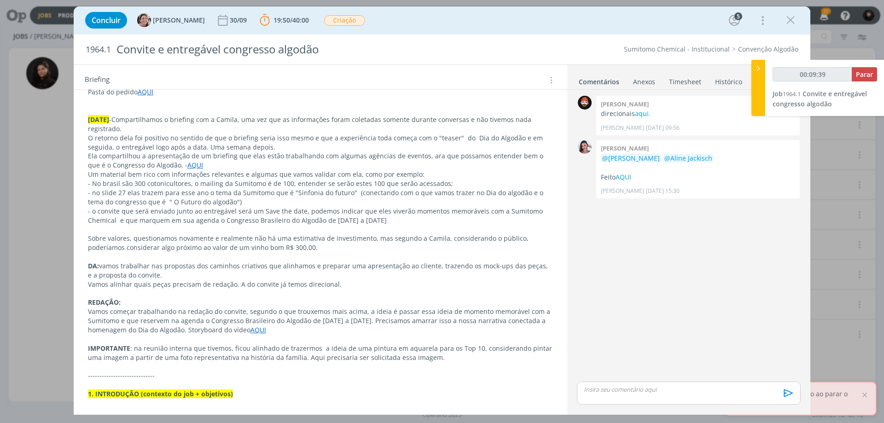
click at [486, 304] on p "REDAÇÃO:" at bounding box center [320, 302] width 465 height 9
click at [110, 47] on span "1964.1" at bounding box center [98, 50] width 25 height 10
click at [108, 46] on span "1964.1" at bounding box center [98, 50] width 25 height 10
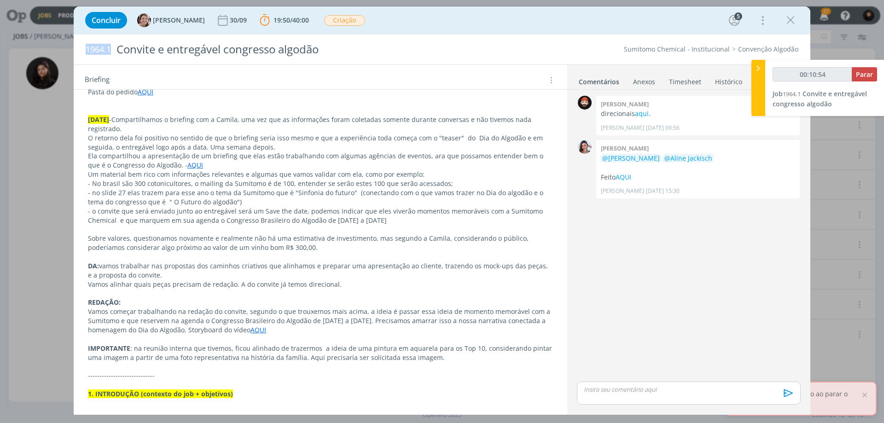
copy span "1964.1"
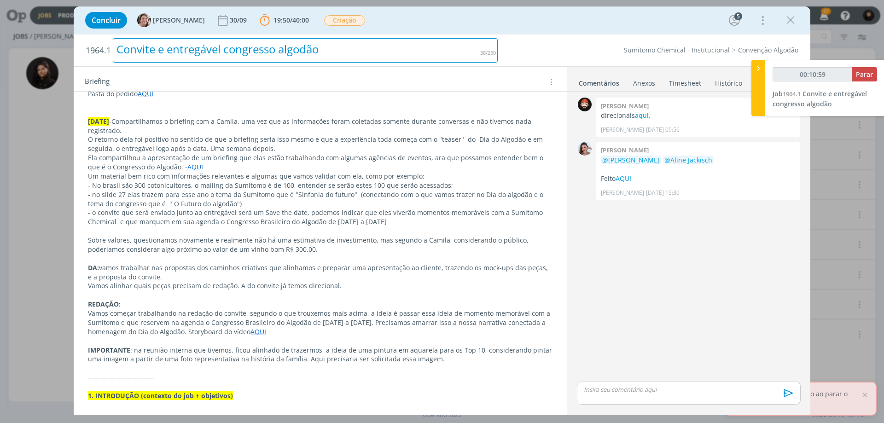
click at [177, 52] on div "Convite e entregável congresso algodão" at bounding box center [305, 50] width 385 height 24
copy div "Convite e entregável congresso algodão"
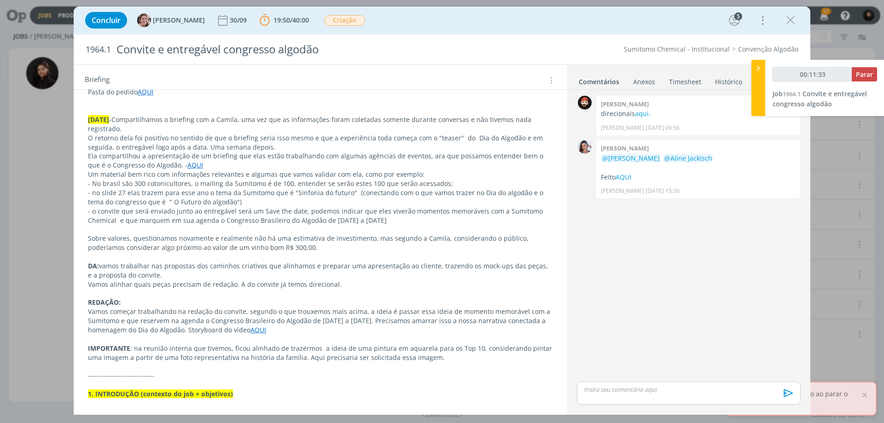
click at [187, 164] on link "AQUI" at bounding box center [195, 165] width 16 height 9
click at [173, 182] on link "[URL][DOMAIN_NAME]" at bounding box center [148, 183] width 70 height 12
click at [169, 233] on p "dialog" at bounding box center [320, 229] width 464 height 9
drag, startPoint x: 260, startPoint y: 210, endPoint x: 426, endPoint y: 219, distance: 166.5
click at [426, 219] on p "- o convite que será enviado junto ao entregável será um Save the date, podemos…" at bounding box center [320, 216] width 465 height 18
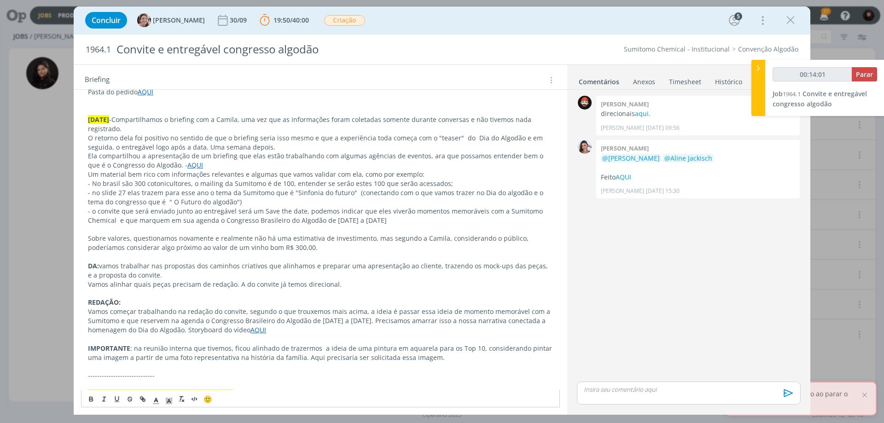
copy p "Save the date, podemos indicar que eles viverão momentos memoráveis com a Sumit…"
click at [184, 306] on p "REDAÇÃO:" at bounding box center [320, 302] width 465 height 9
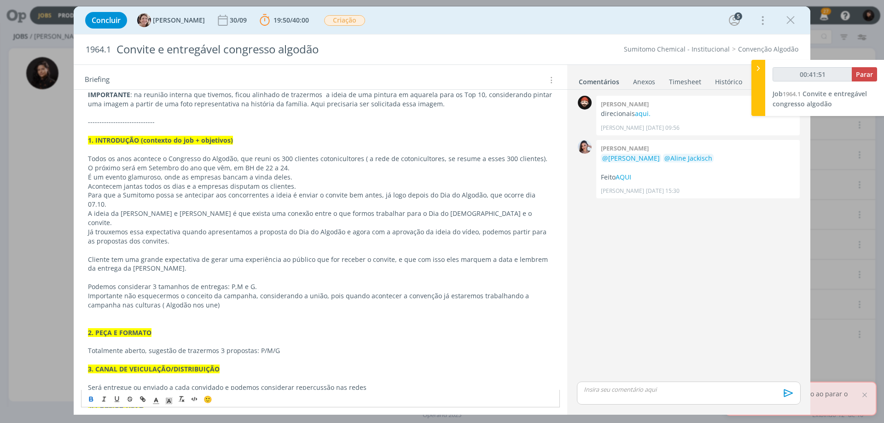
scroll to position [507, 0]
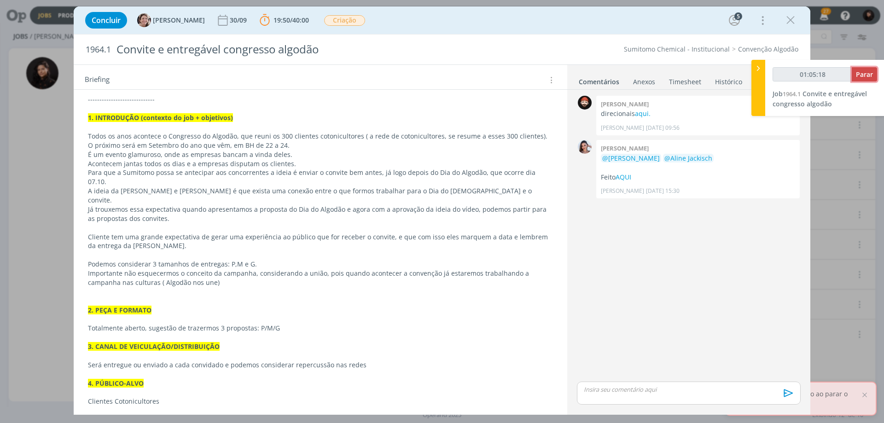
click at [860, 78] on span "Parar" at bounding box center [864, 74] width 17 height 9
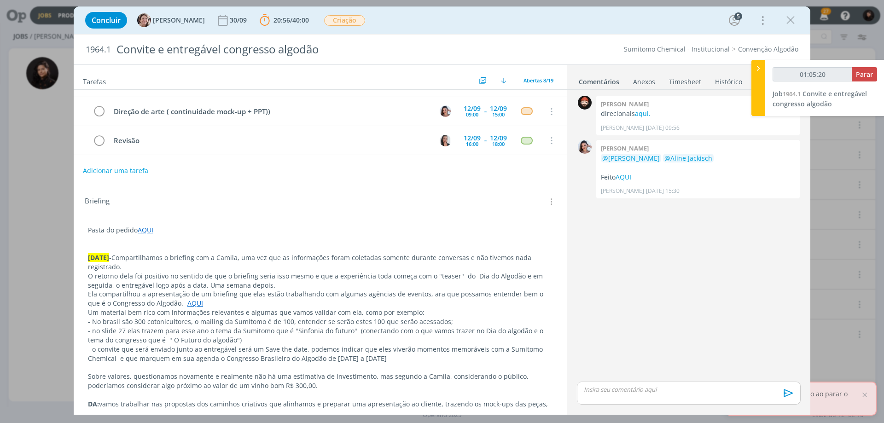
scroll to position [0, 0]
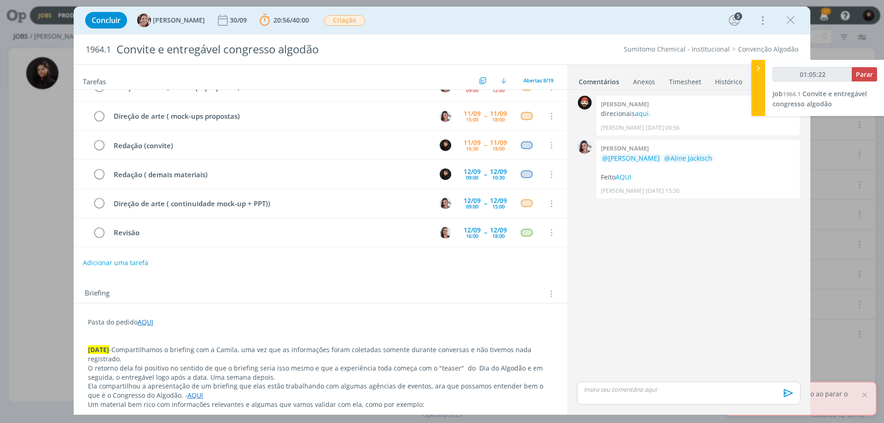
type input "01:06:00"
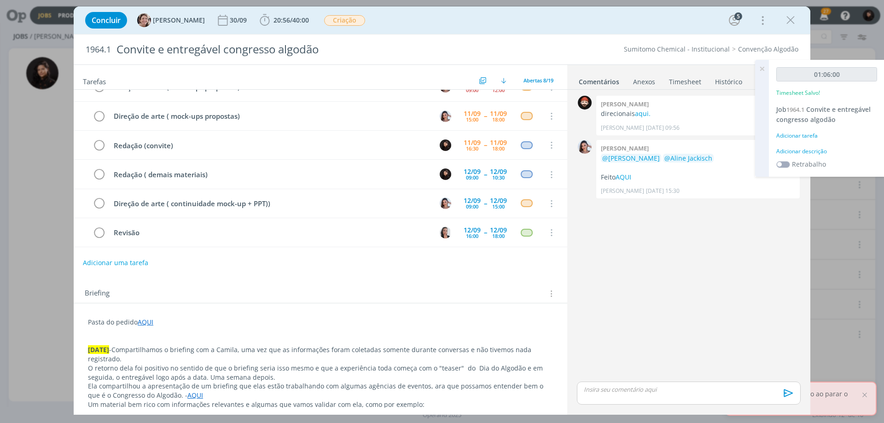
click at [779, 151] on div "Adicionar descrição" at bounding box center [826, 151] width 101 height 8
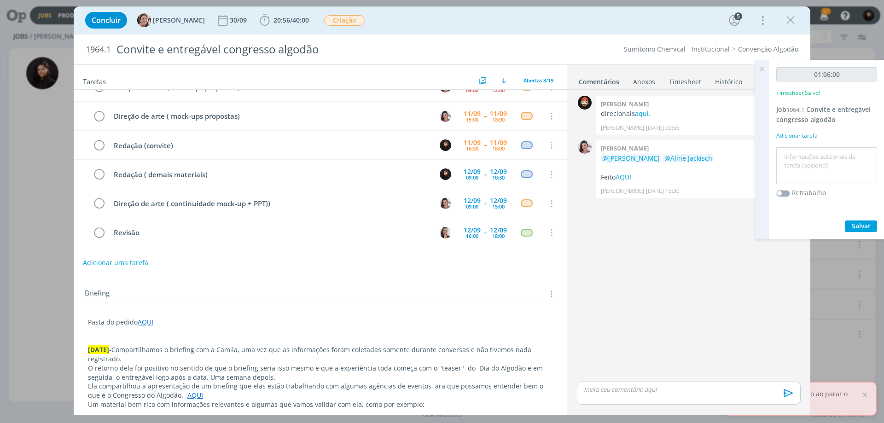
click at [788, 161] on textarea at bounding box center [827, 166] width 96 height 33
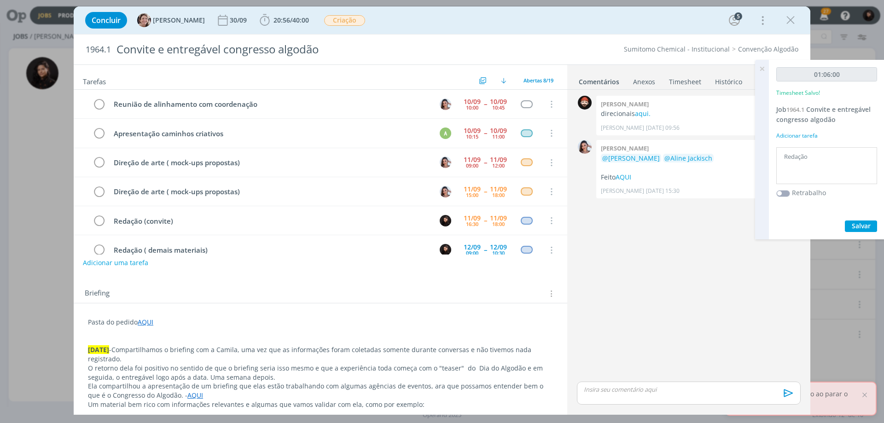
type textarea "Redação"
click at [856, 221] on button "Salvar" at bounding box center [861, 227] width 32 height 12
click at [102, 217] on icon "dialog" at bounding box center [99, 221] width 13 height 14
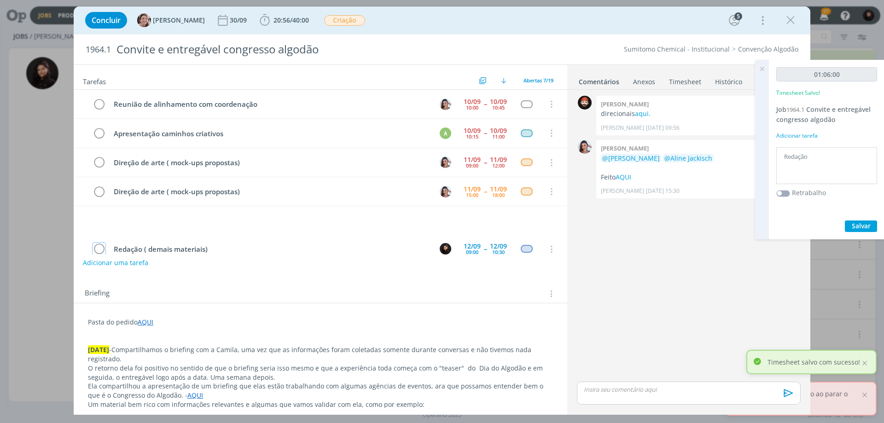
scroll to position [1, 0]
